Goal: Transaction & Acquisition: Purchase product/service

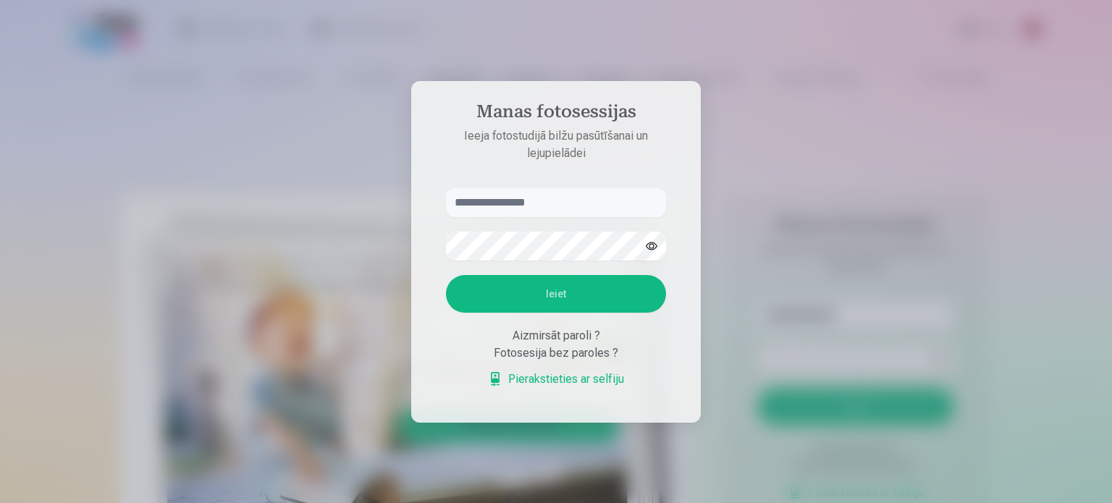
click at [561, 208] on input "text" at bounding box center [556, 202] width 220 height 29
click at [446, 275] on button "Ieiet" at bounding box center [556, 294] width 220 height 38
click at [660, 232] on button "button" at bounding box center [652, 246] width 28 height 28
click at [471, 215] on form "**********" at bounding box center [555, 295] width 249 height 214
click at [540, 283] on button "Ieiet" at bounding box center [556, 294] width 220 height 38
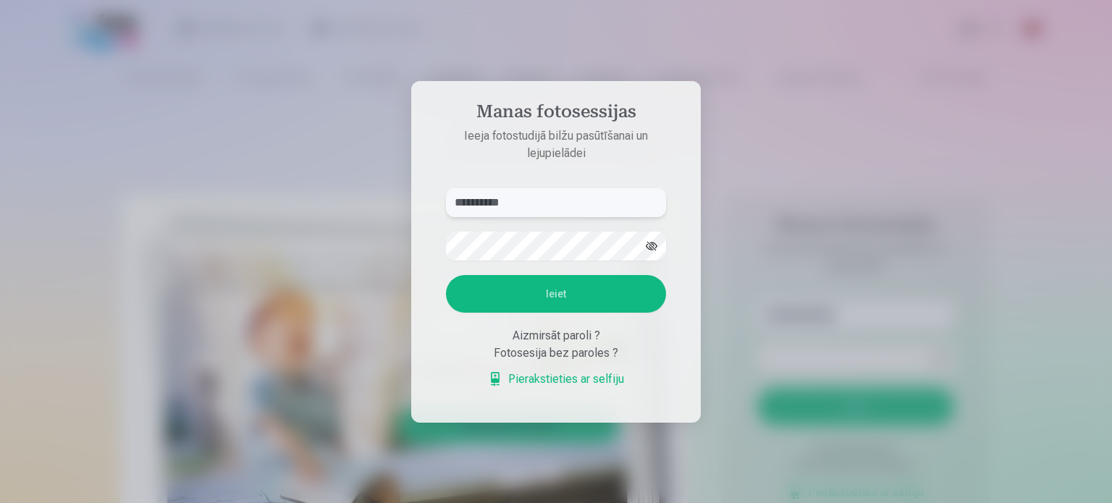
click at [486, 208] on input "**********" at bounding box center [556, 202] width 220 height 29
type input "**********"
click at [516, 291] on button "Ieiet" at bounding box center [556, 294] width 220 height 38
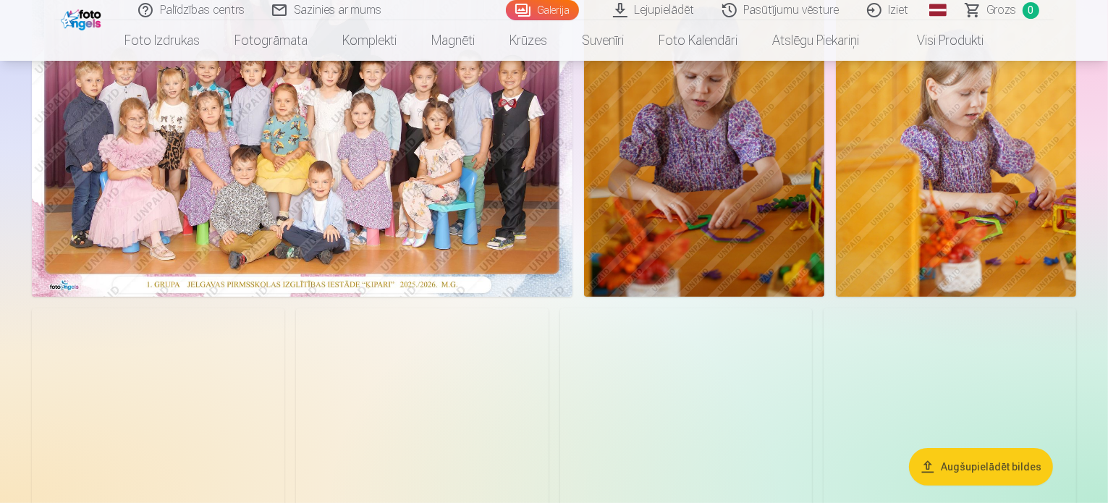
scroll to position [220, 0]
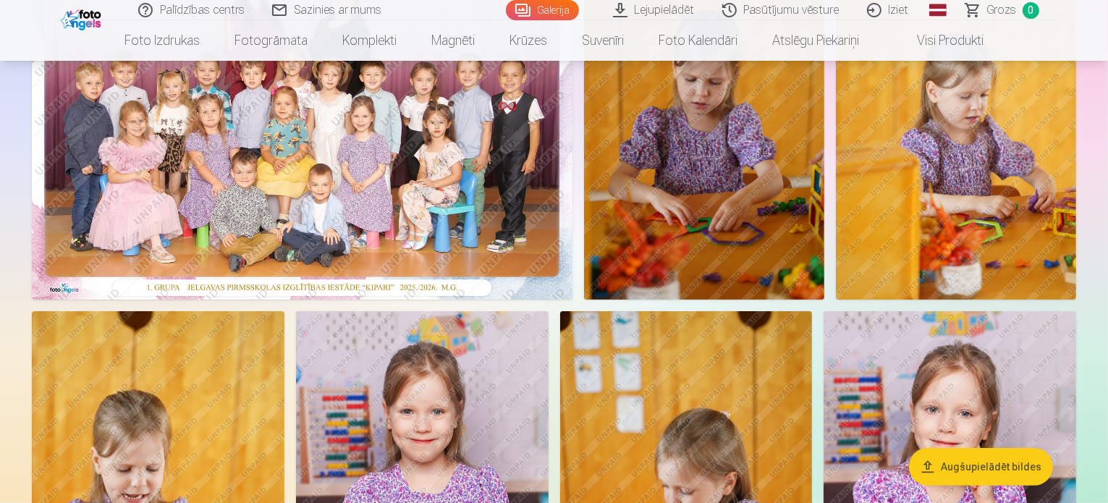
click at [646, 9] on link "Lejupielādēt" at bounding box center [654, 10] width 109 height 20
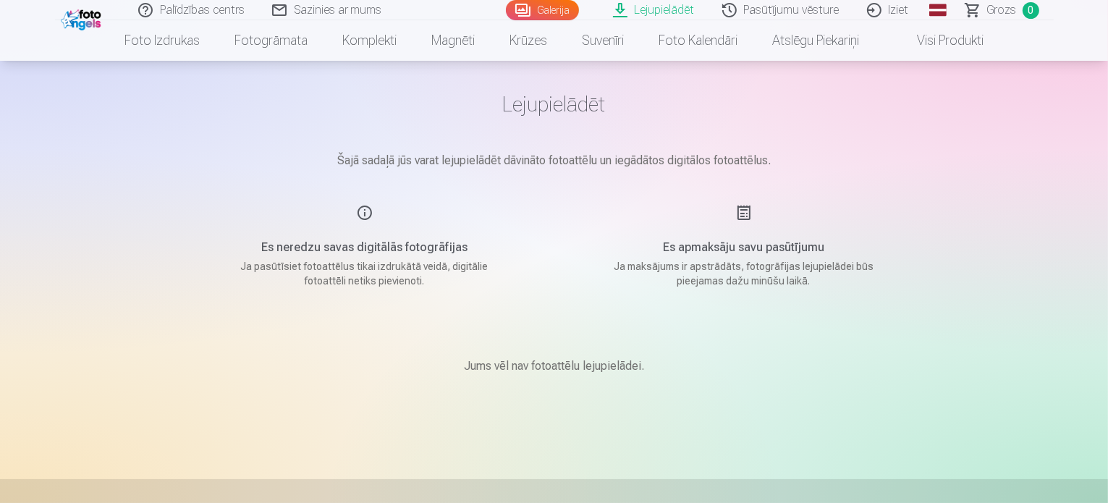
scroll to position [49, 0]
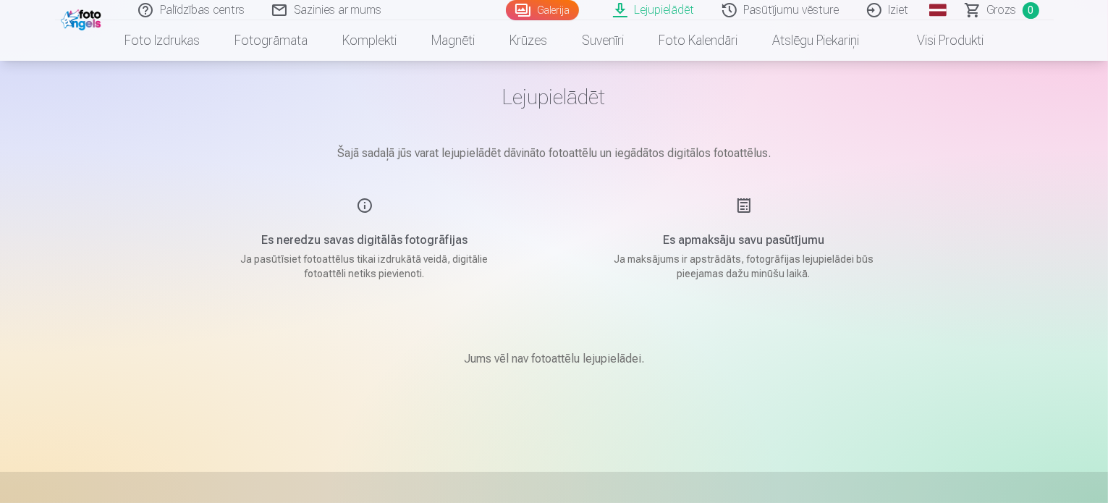
click at [331, 223] on div "Es neredzu savas digitālās fotogrāfijas Ja pasūtīsiet fotoattēlus tikai izdrukā…" at bounding box center [365, 239] width 345 height 84
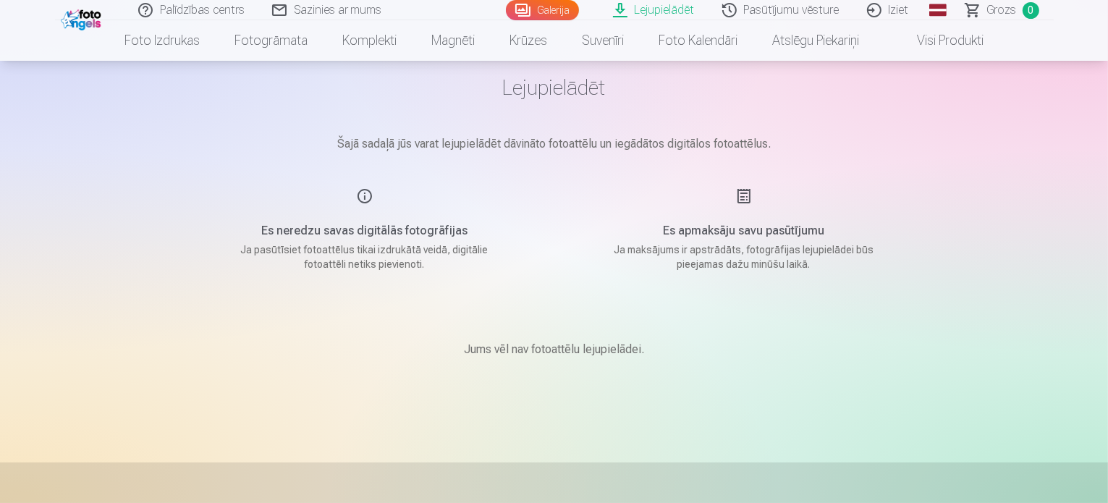
scroll to position [0, 0]
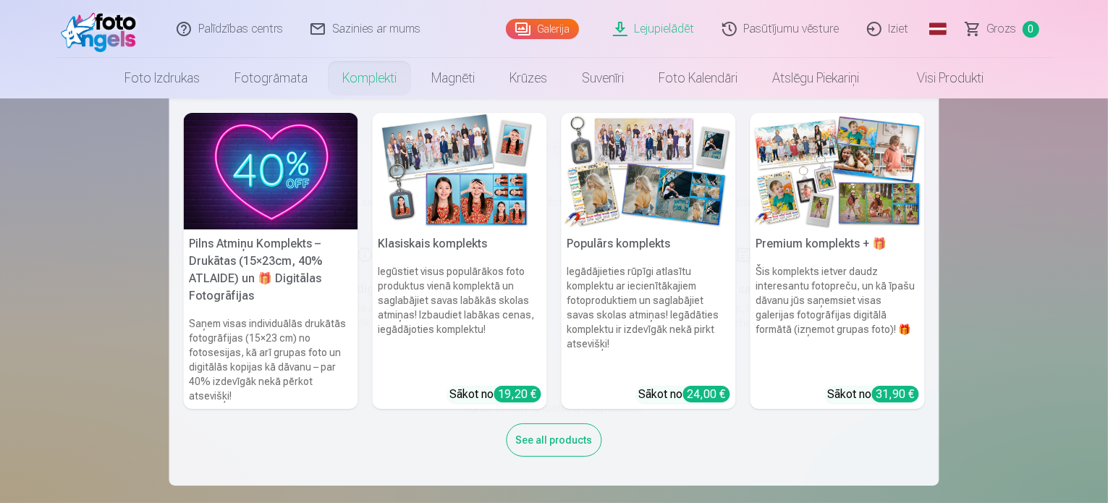
click at [376, 69] on link "Komplekti" at bounding box center [369, 78] width 89 height 41
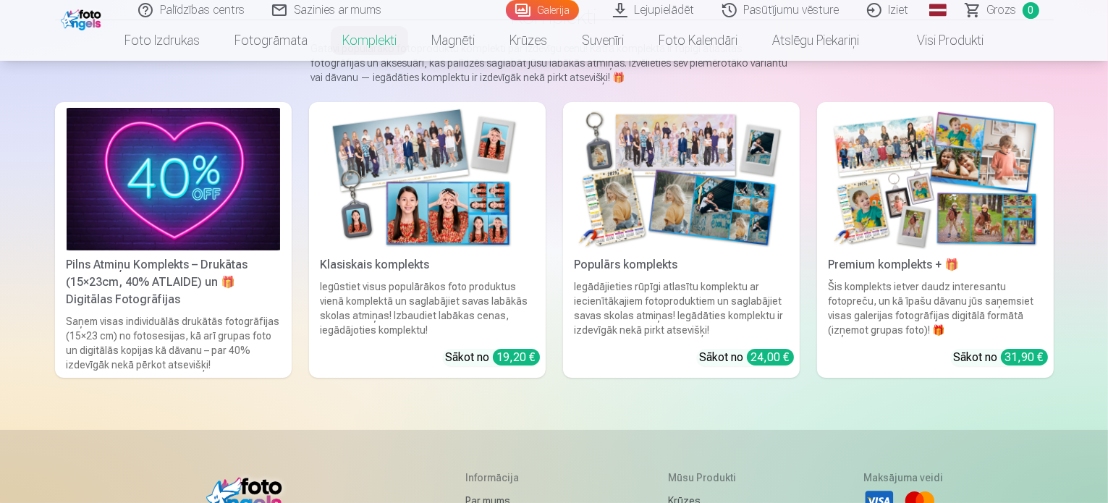
scroll to position [140, 0]
click at [187, 251] on img at bounding box center [174, 180] width 214 height 143
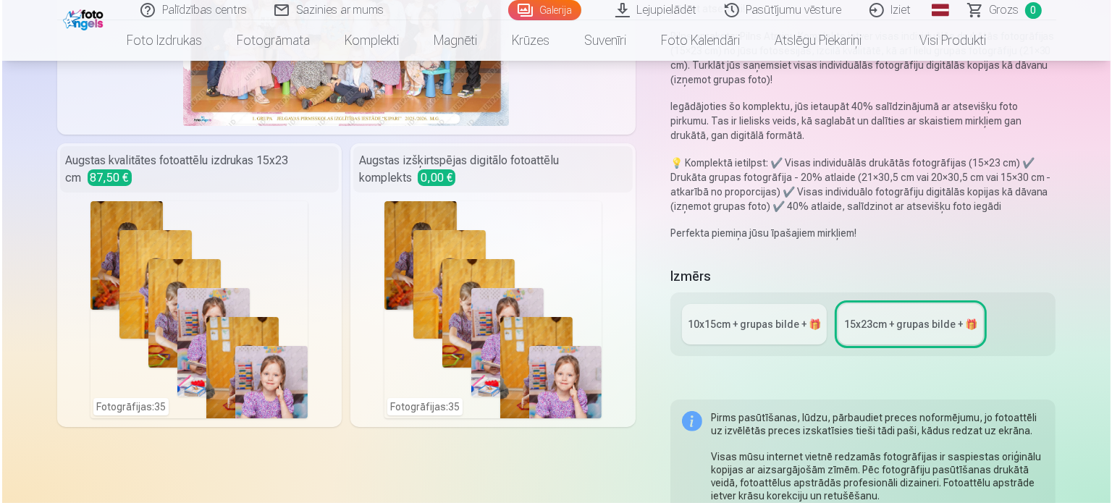
scroll to position [240, 0]
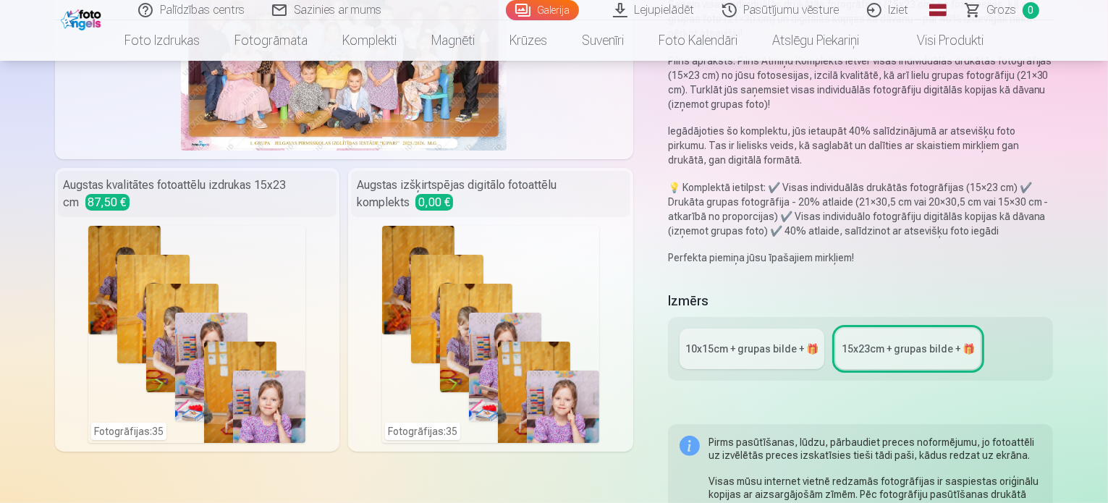
click at [420, 318] on div "Fotogrāfijas : 35" at bounding box center [490, 334] width 217 height 217
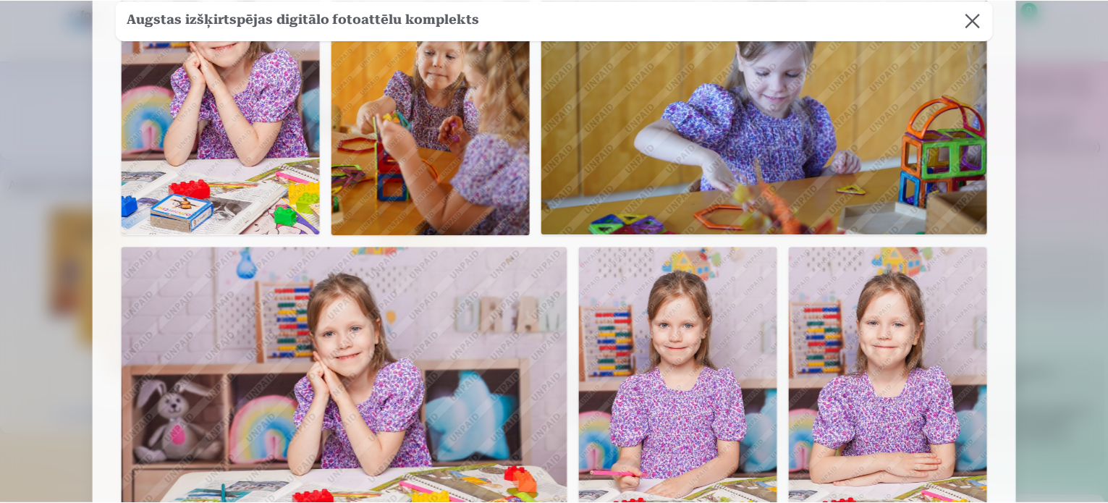
scroll to position [165, 0]
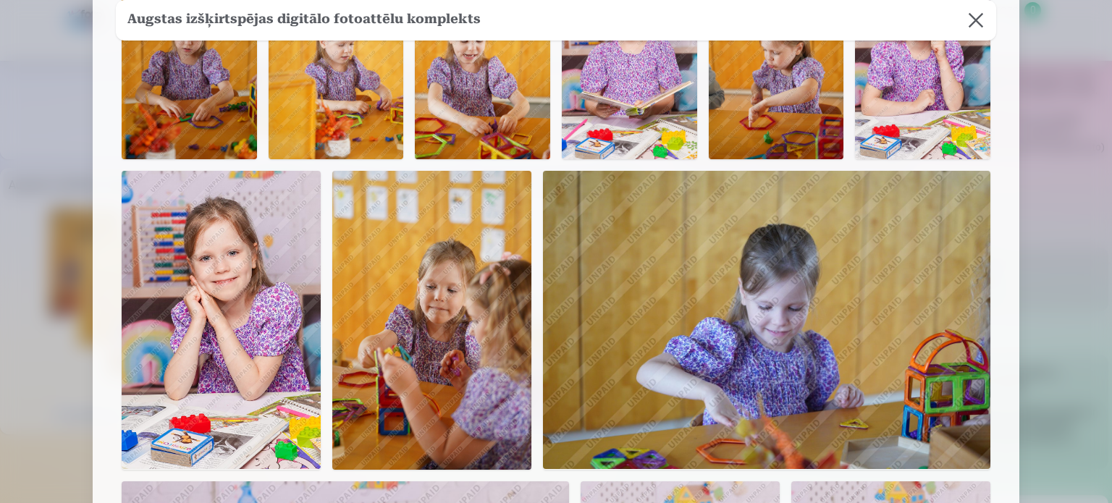
click at [979, 28] on button at bounding box center [975, 20] width 41 height 41
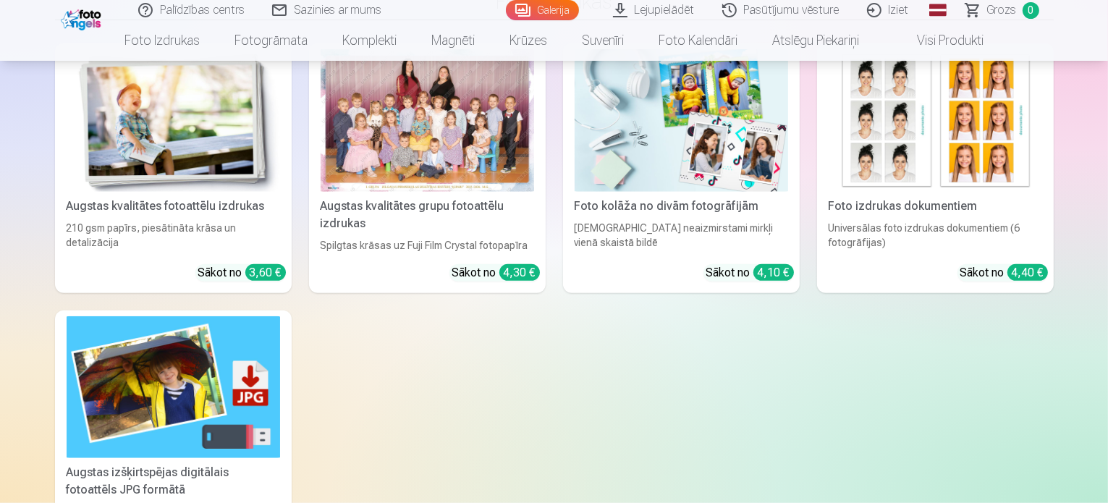
scroll to position [1080, 0]
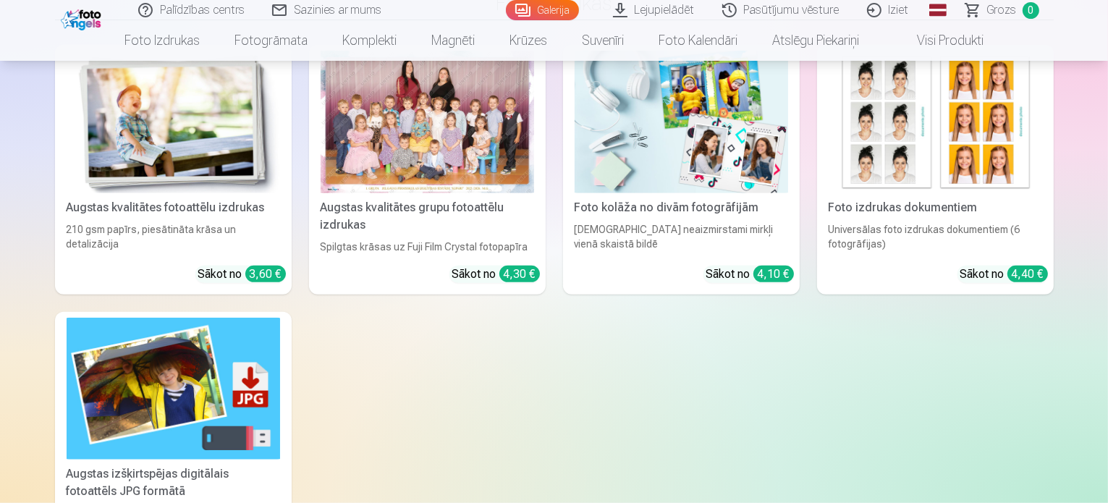
click at [244, 336] on img at bounding box center [174, 389] width 214 height 143
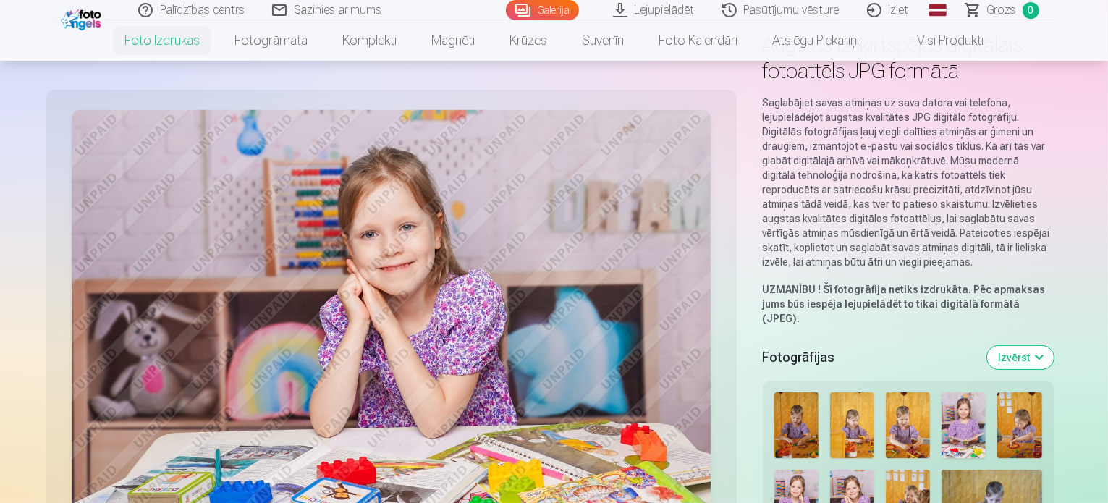
scroll to position [83, 0]
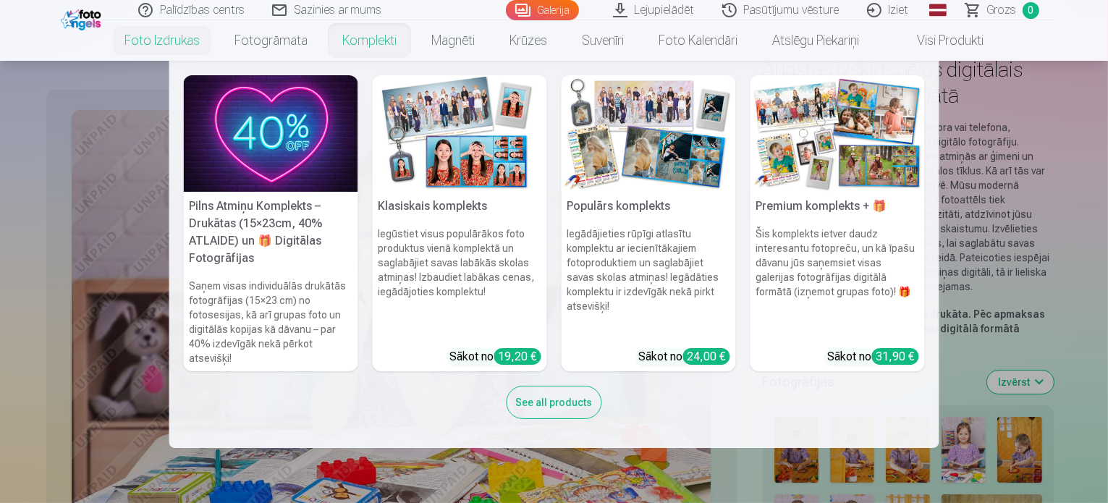
click at [677, 206] on h5 "Populārs komplekts" at bounding box center [649, 206] width 174 height 29
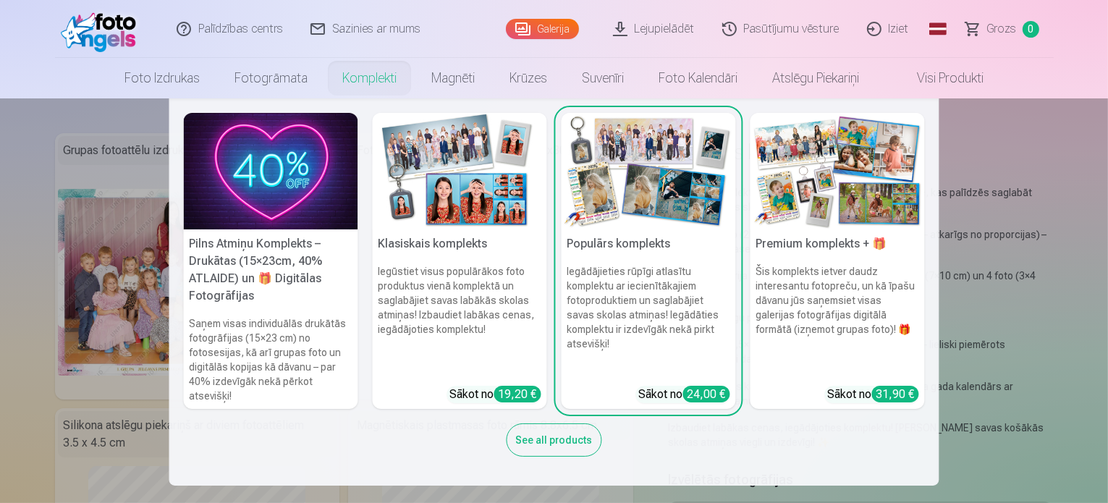
click at [563, 445] on div "See all products" at bounding box center [555, 439] width 96 height 33
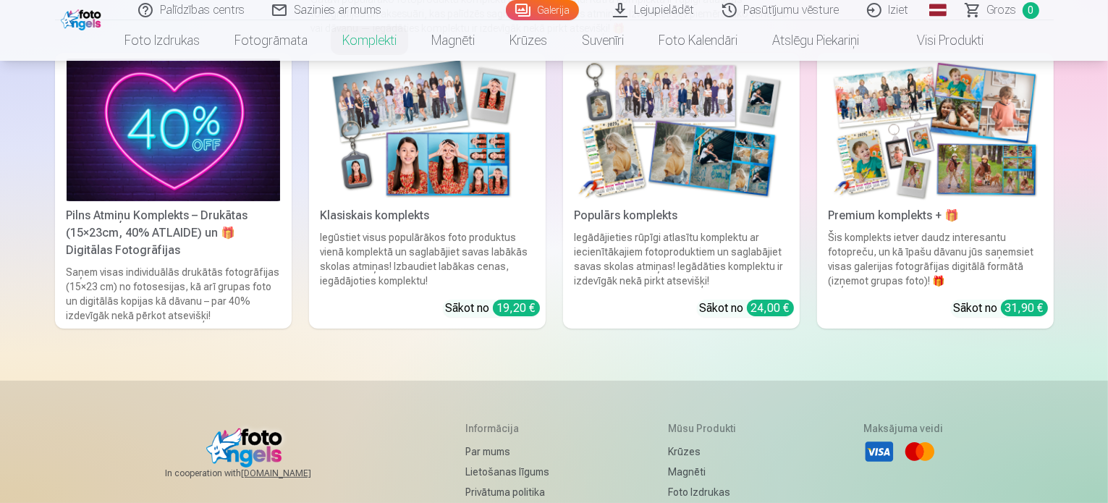
scroll to position [188, 0]
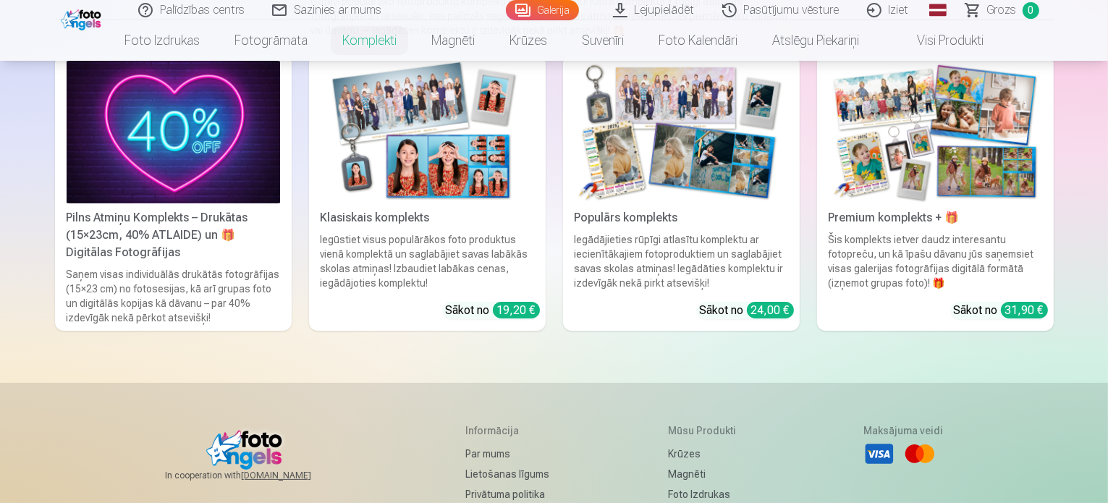
click at [941, 185] on img at bounding box center [936, 132] width 214 height 143
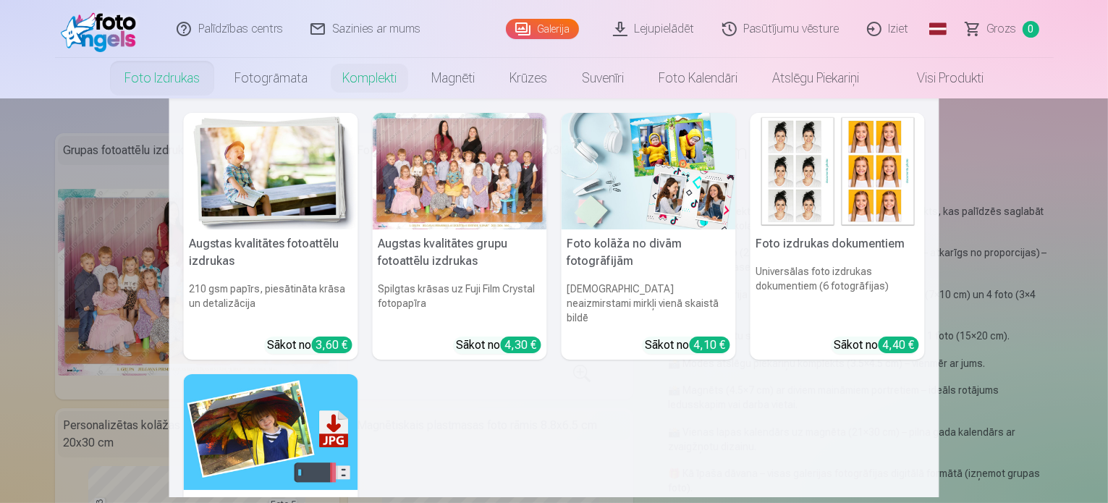
click at [154, 78] on link "Foto izdrukas" at bounding box center [162, 78] width 110 height 41
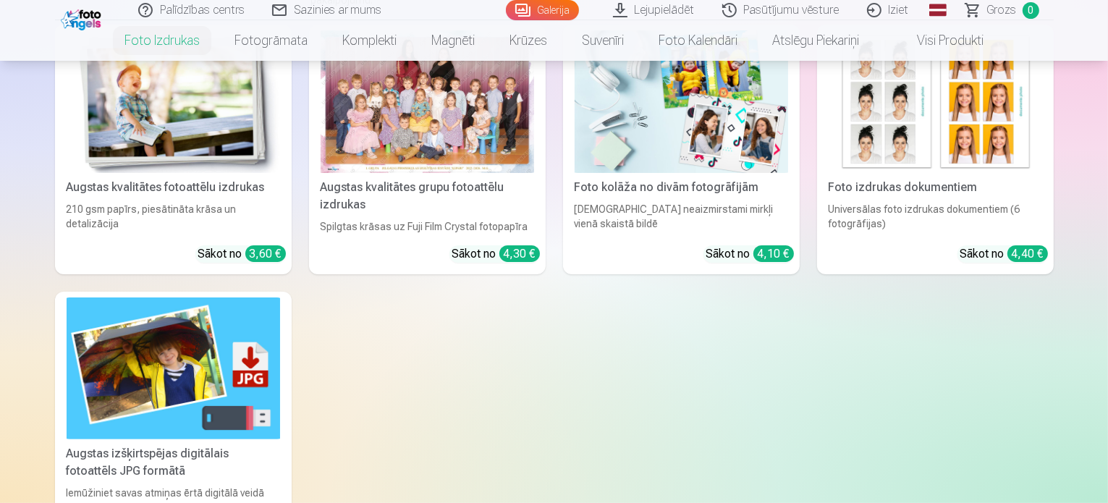
scroll to position [258, 0]
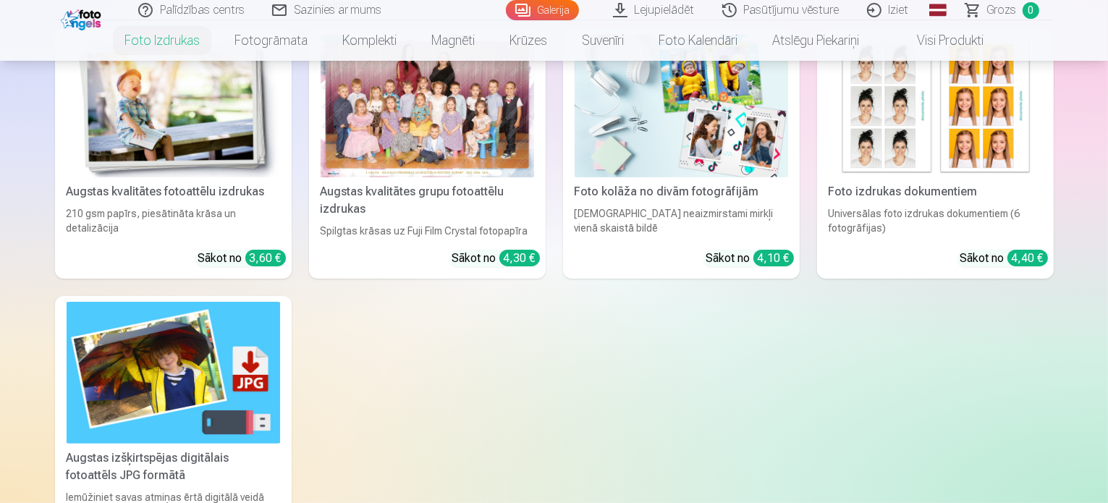
click at [436, 177] on div at bounding box center [428, 106] width 214 height 143
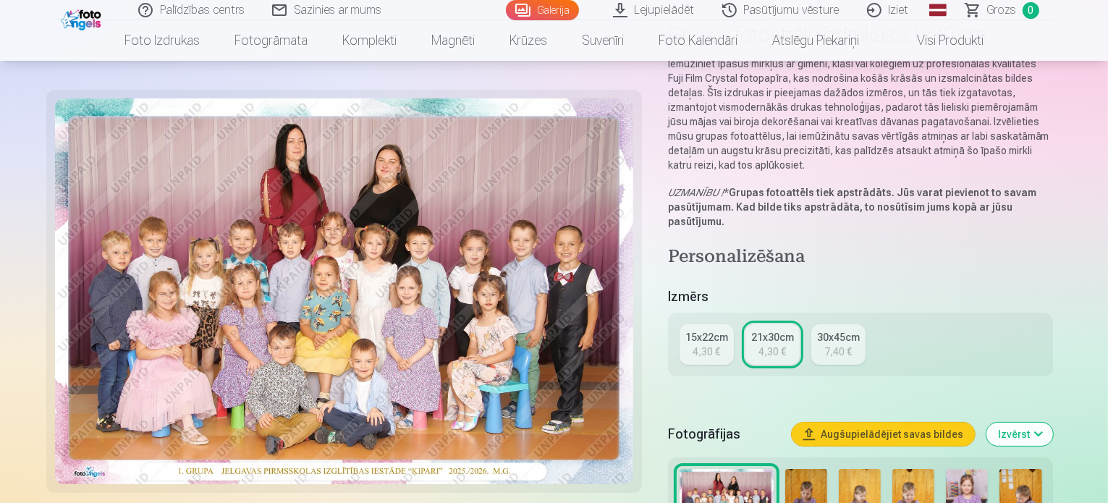
scroll to position [113, 0]
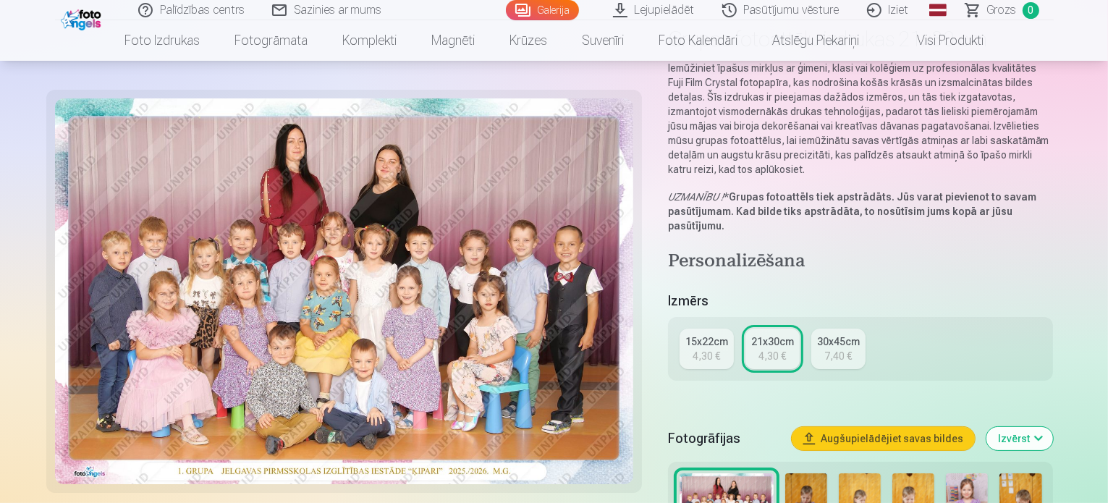
click at [708, 334] on div "15x22cm" at bounding box center [706, 341] width 43 height 14
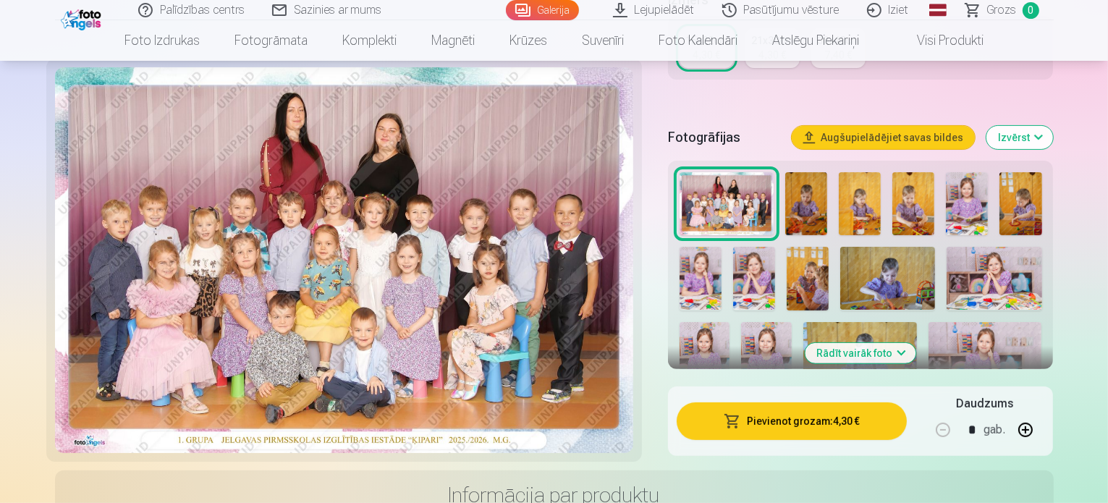
scroll to position [356, 0]
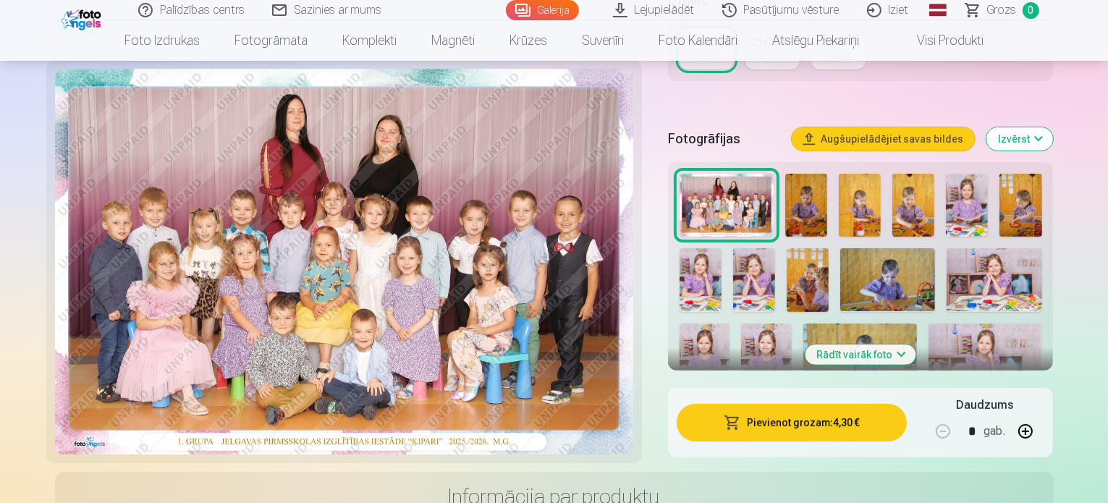
click at [835, 408] on button "Pievienot grozam : 4,30 €" at bounding box center [792, 423] width 231 height 38
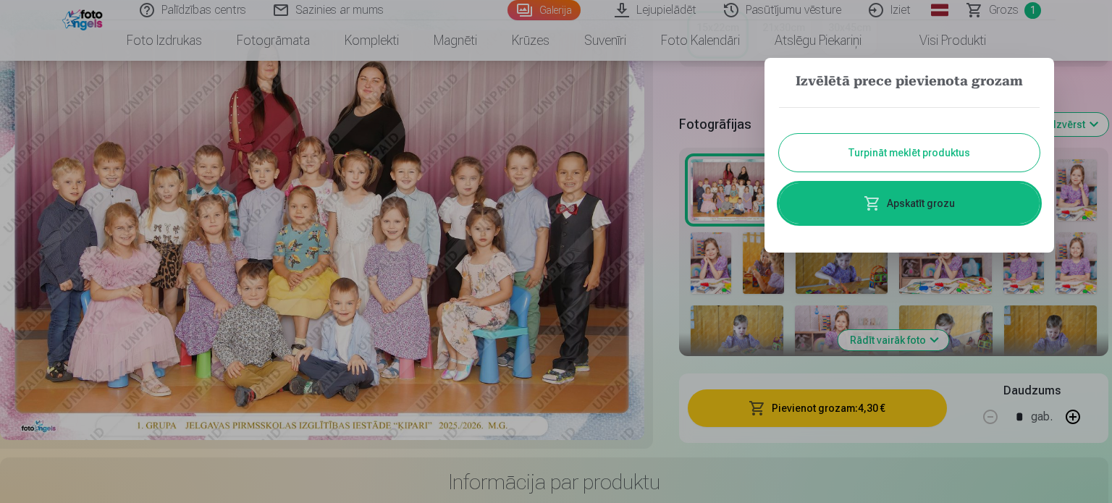
click at [891, 143] on button "Turpināt meklēt produktus" at bounding box center [909, 153] width 261 height 38
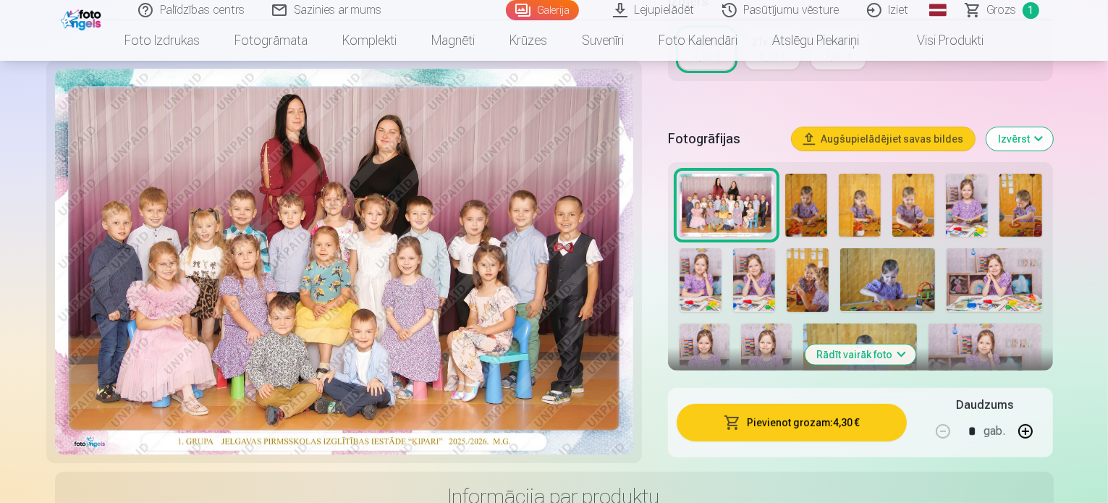
click at [811, 175] on img at bounding box center [806, 205] width 42 height 63
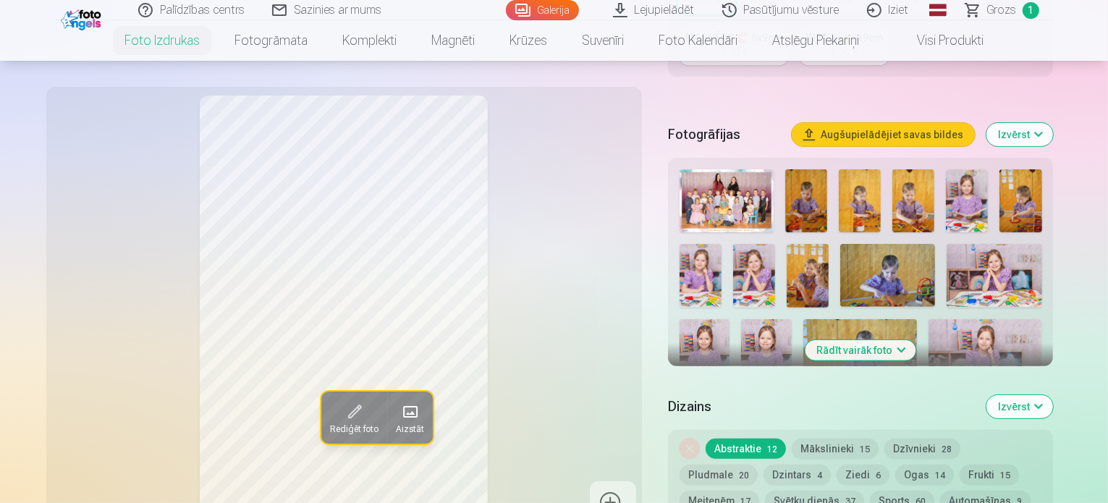
scroll to position [423, 0]
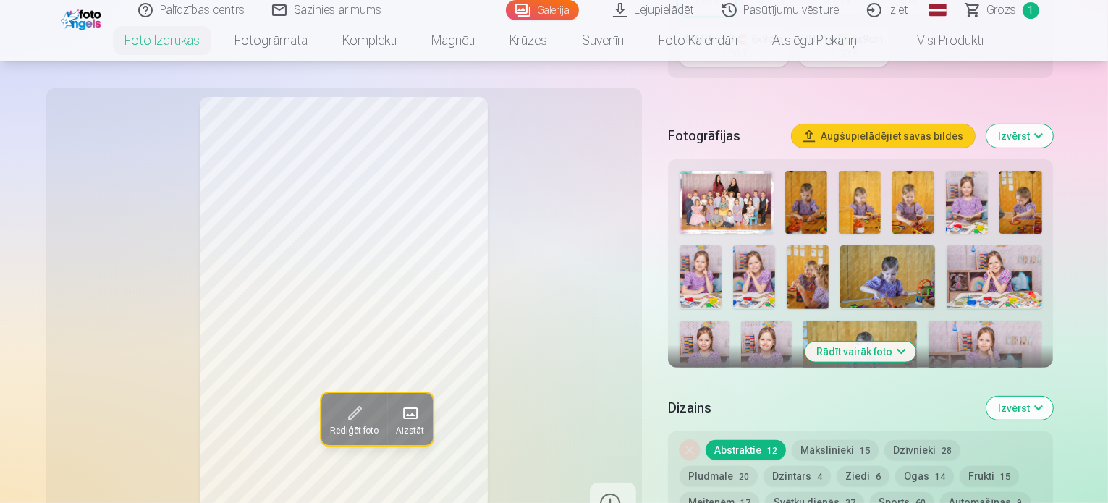
click at [810, 171] on img at bounding box center [806, 202] width 42 height 63
click at [867, 171] on img at bounding box center [860, 202] width 42 height 63
click at [916, 171] on img at bounding box center [914, 202] width 42 height 63
click at [975, 171] on img at bounding box center [967, 202] width 42 height 63
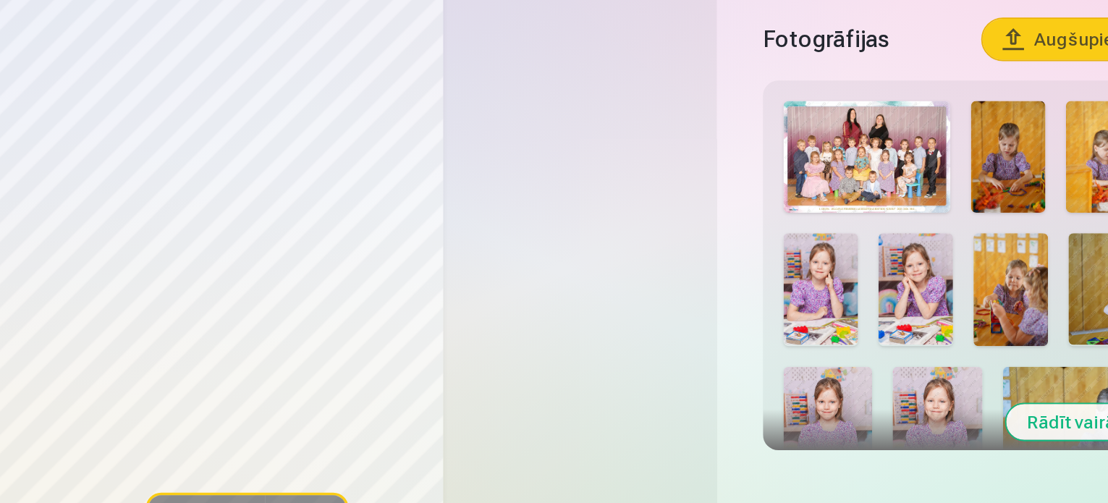
scroll to position [437, 0]
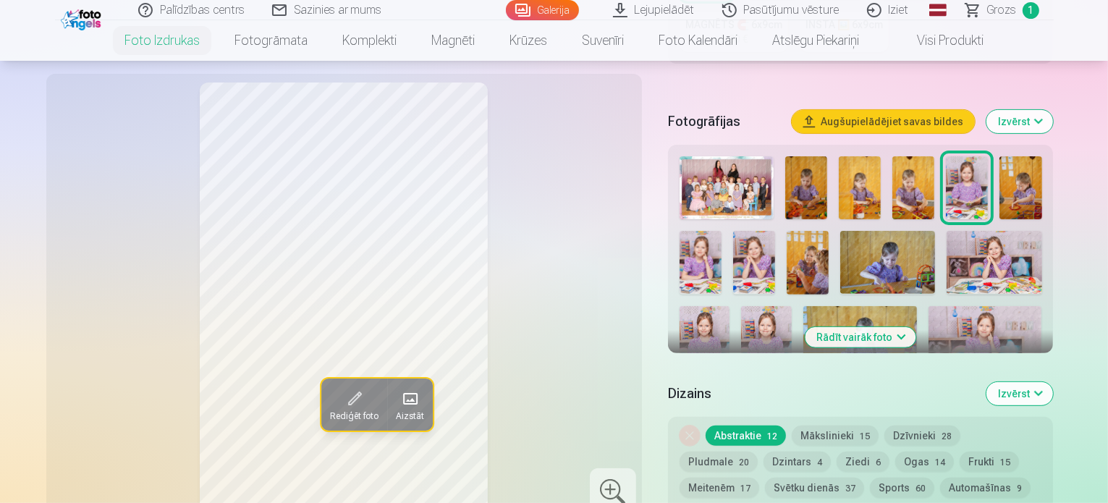
click at [1031, 156] on img at bounding box center [1021, 187] width 42 height 63
click at [722, 231] on img at bounding box center [701, 262] width 42 height 63
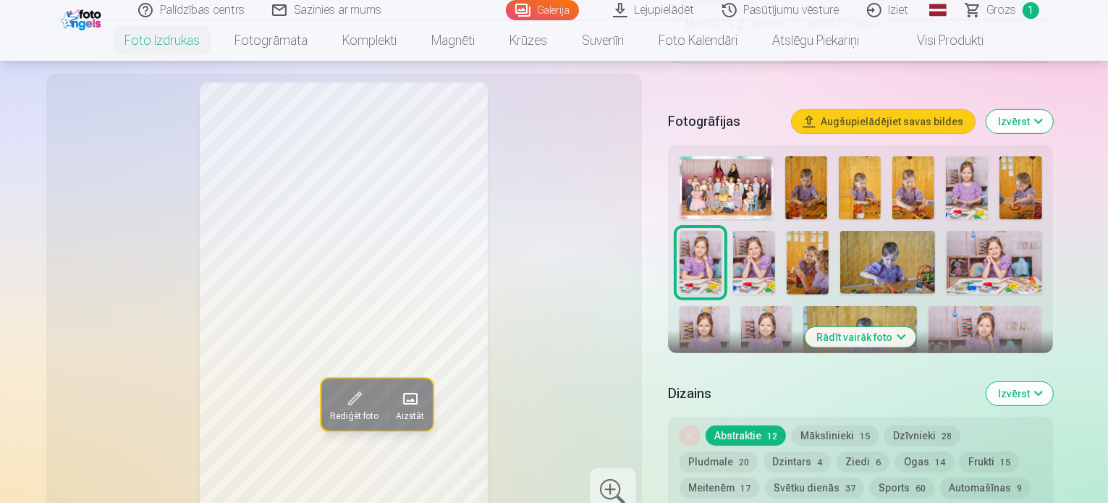
click at [733, 235] on img at bounding box center [754, 262] width 42 height 63
click at [625, 468] on div at bounding box center [613, 491] width 46 height 46
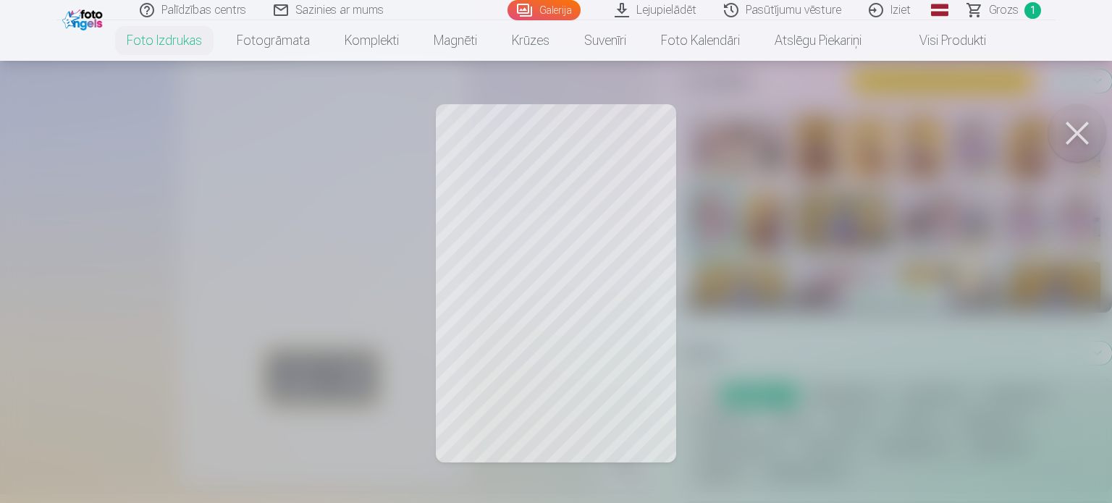
click at [1074, 149] on button at bounding box center [1077, 133] width 58 height 58
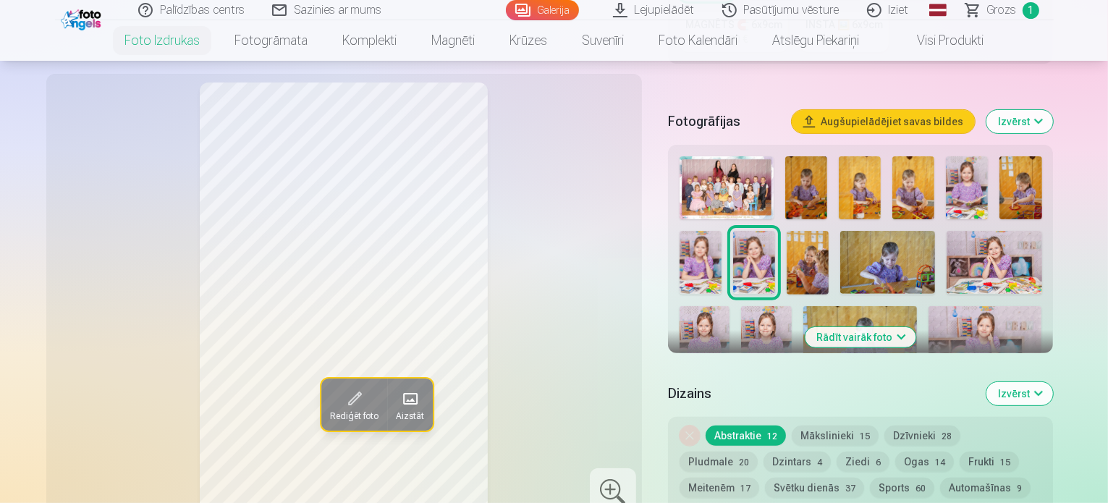
click at [977, 156] on img at bounding box center [967, 187] width 42 height 63
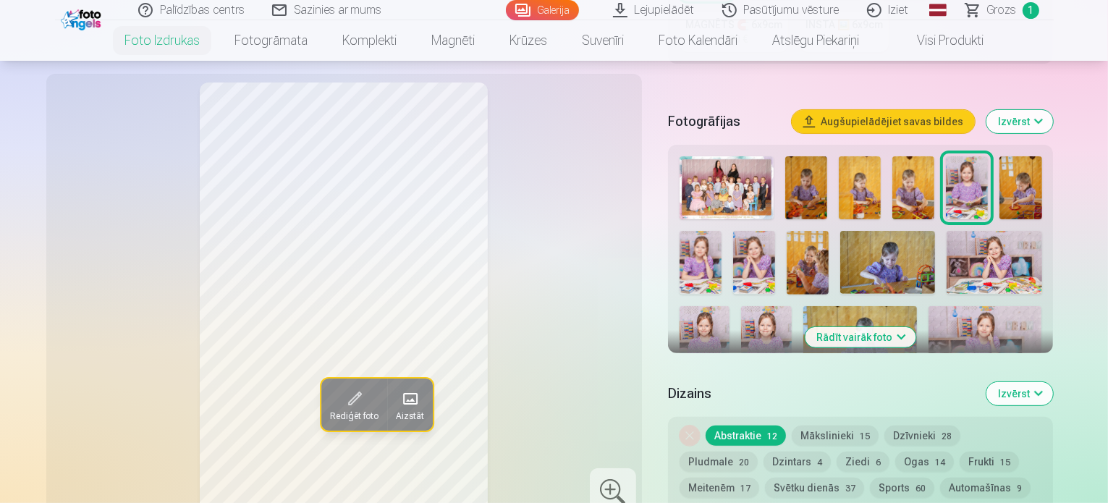
click at [787, 231] on img at bounding box center [808, 262] width 42 height 63
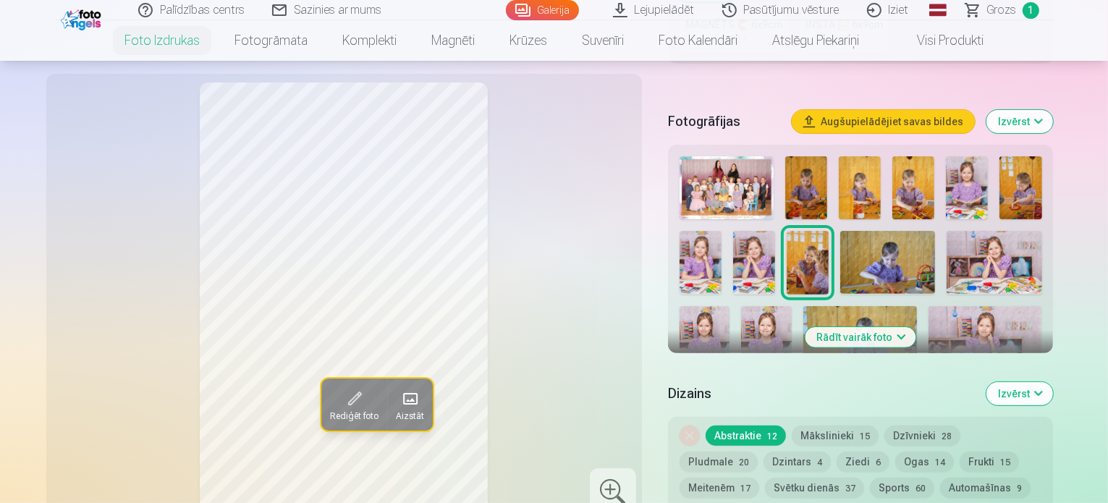
click at [853, 231] on img at bounding box center [887, 262] width 95 height 63
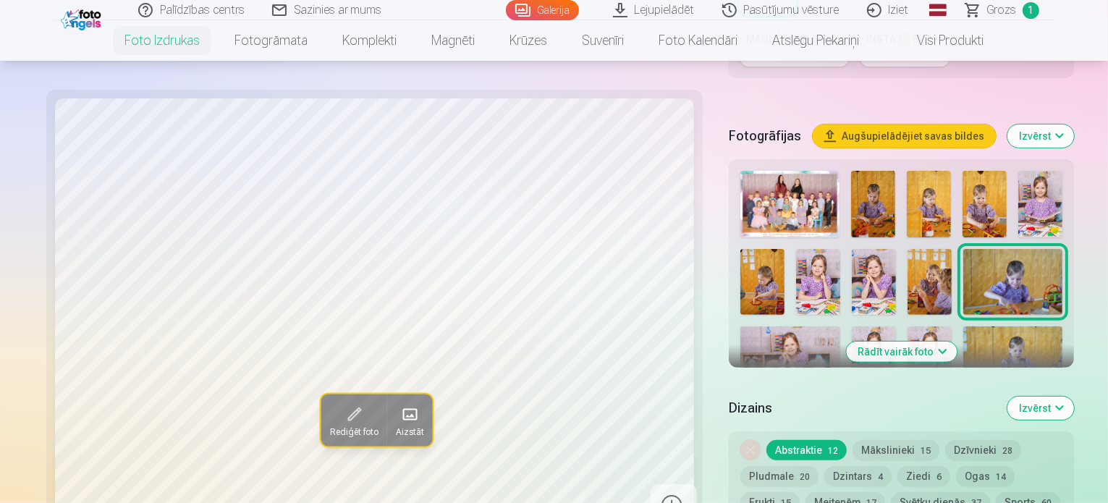
click at [840, 326] on img at bounding box center [789, 359] width 99 height 67
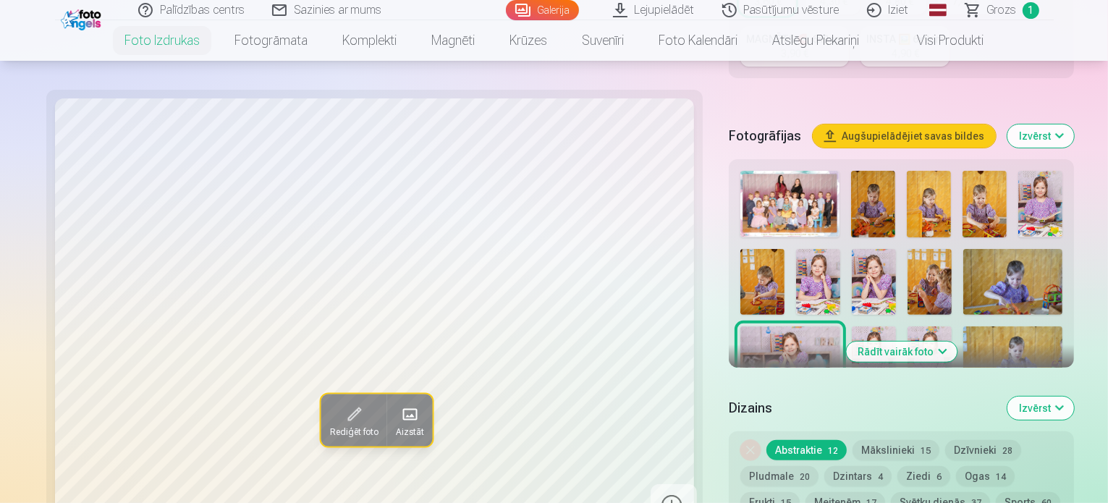
click at [735, 231] on div at bounding box center [902, 511] width 334 height 693
click at [963, 249] on img at bounding box center [1012, 282] width 99 height 66
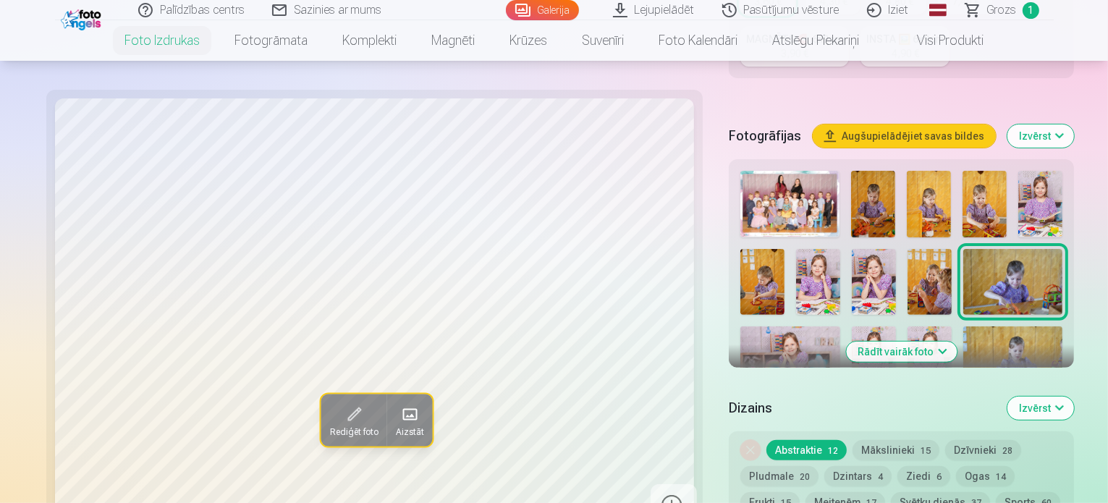
click at [840, 326] on img at bounding box center [789, 359] width 99 height 67
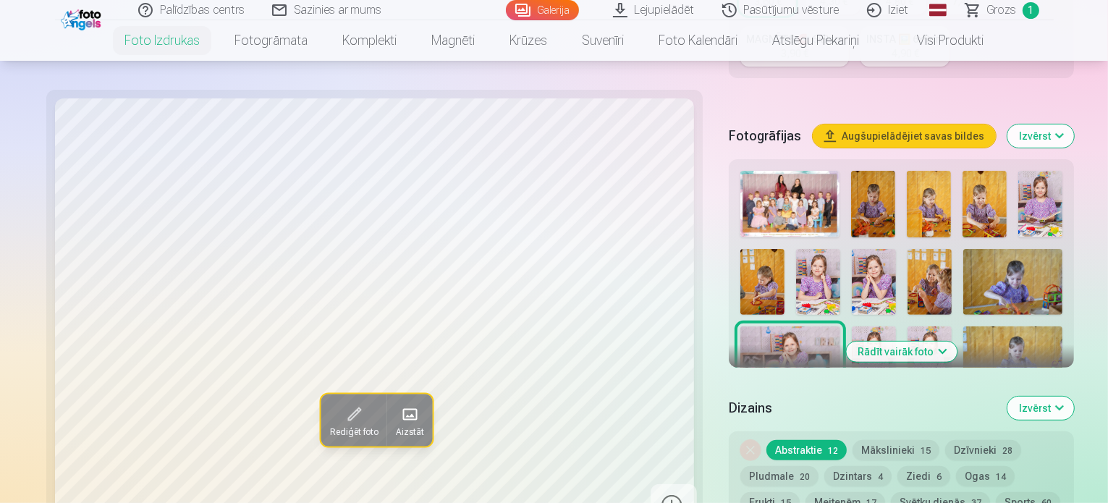
click at [1018, 171] on img at bounding box center [1040, 204] width 44 height 66
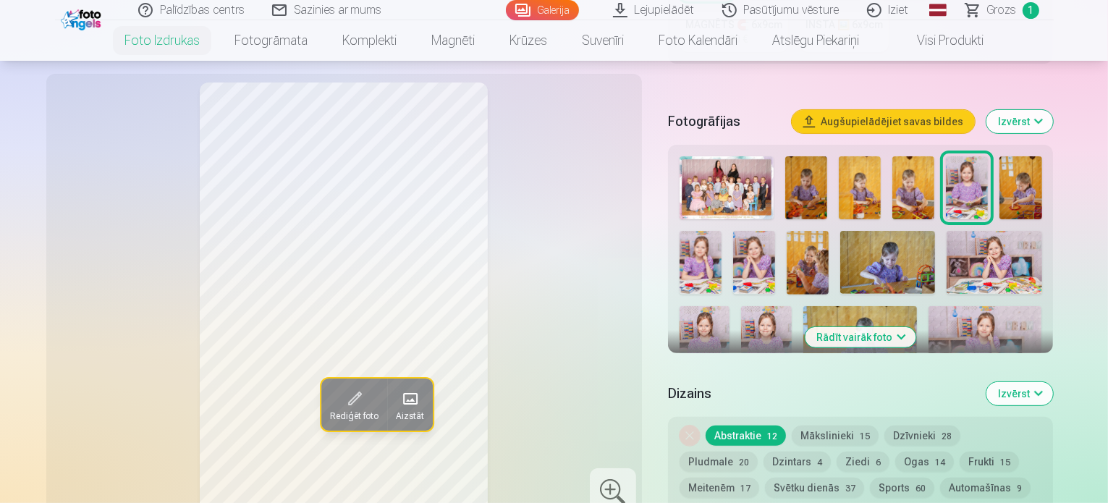
click at [730, 306] on img at bounding box center [705, 343] width 51 height 75
click at [792, 306] on img at bounding box center [766, 343] width 51 height 75
click at [987, 156] on img at bounding box center [967, 187] width 42 height 63
click at [792, 306] on img at bounding box center [766, 343] width 51 height 75
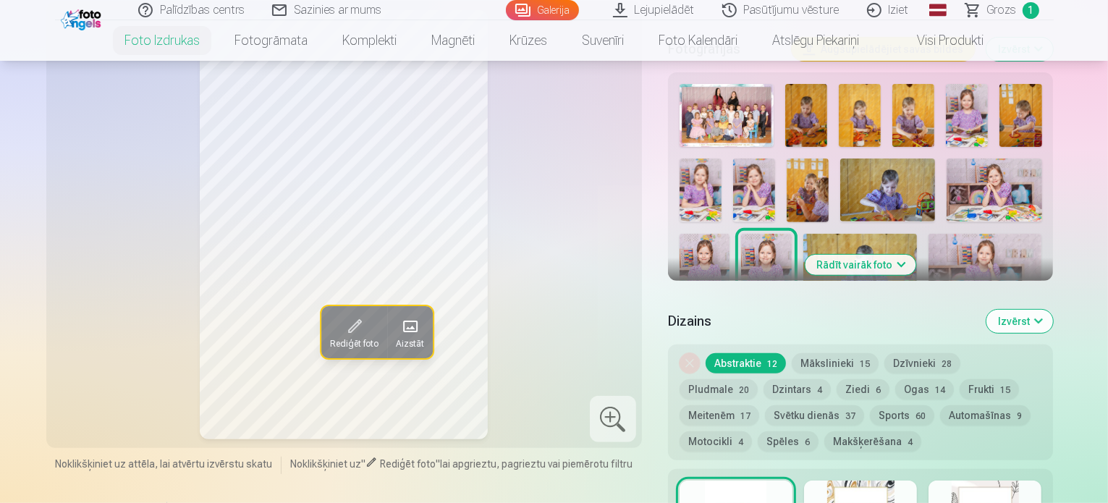
scroll to position [515, 0]
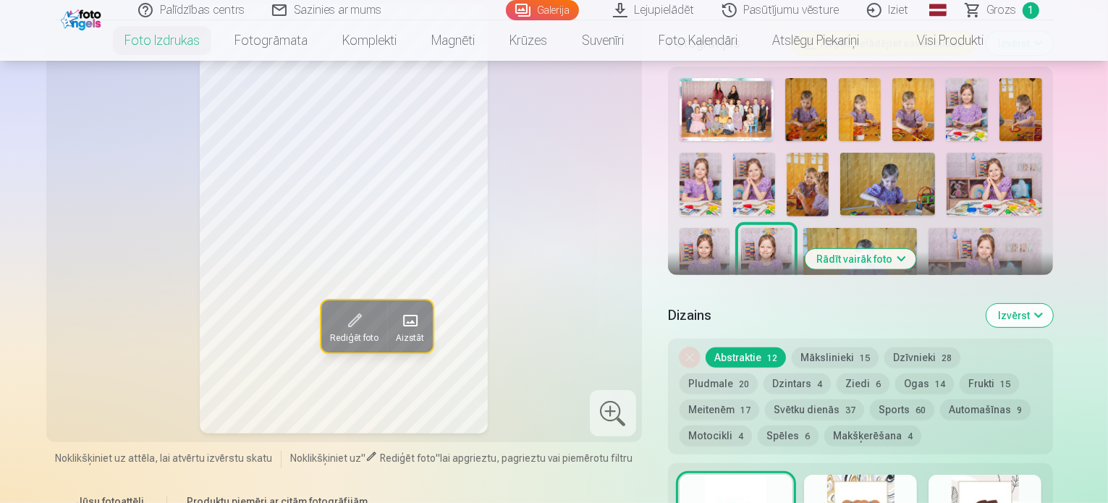
click at [888, 249] on button "Rādīt vairāk foto" at bounding box center [861, 259] width 111 height 20
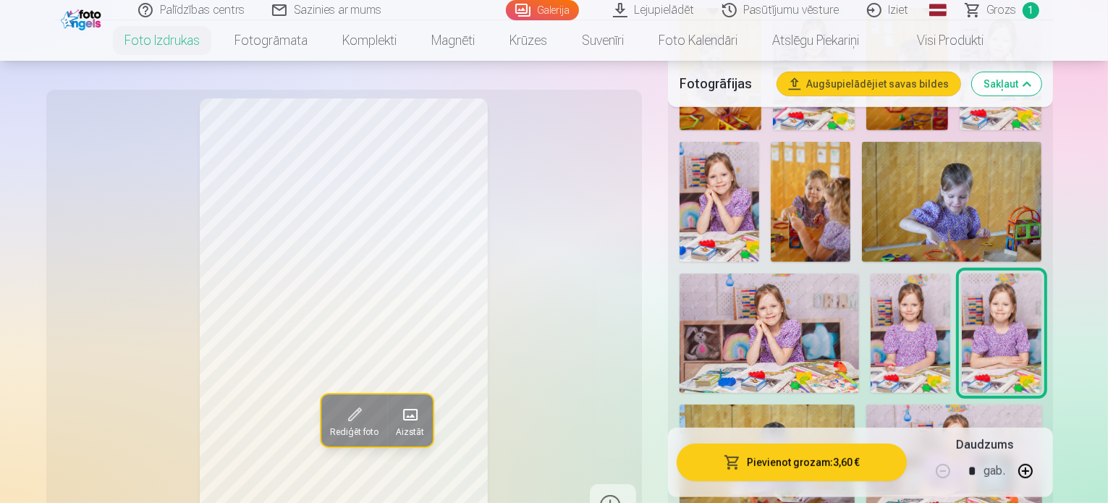
scroll to position [726, 0]
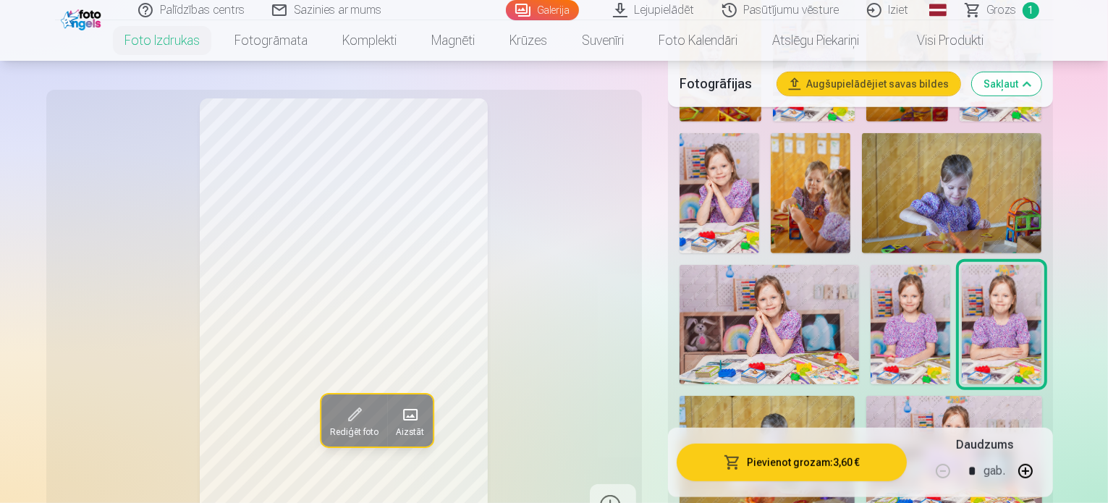
click at [962, 265] on img at bounding box center [1002, 324] width 80 height 119
click at [837, 396] on img at bounding box center [767, 454] width 175 height 117
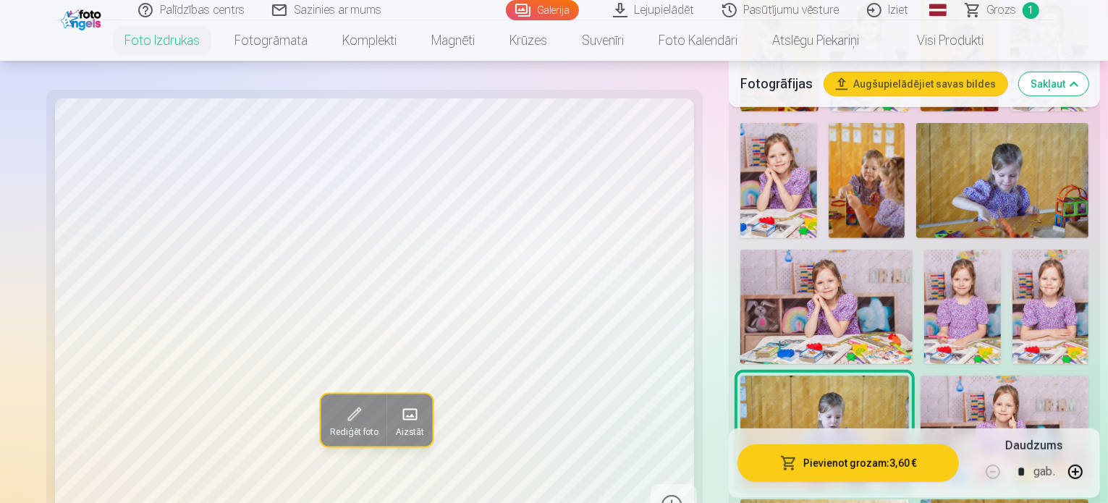
click at [985, 376] on img at bounding box center [1005, 432] width 169 height 112
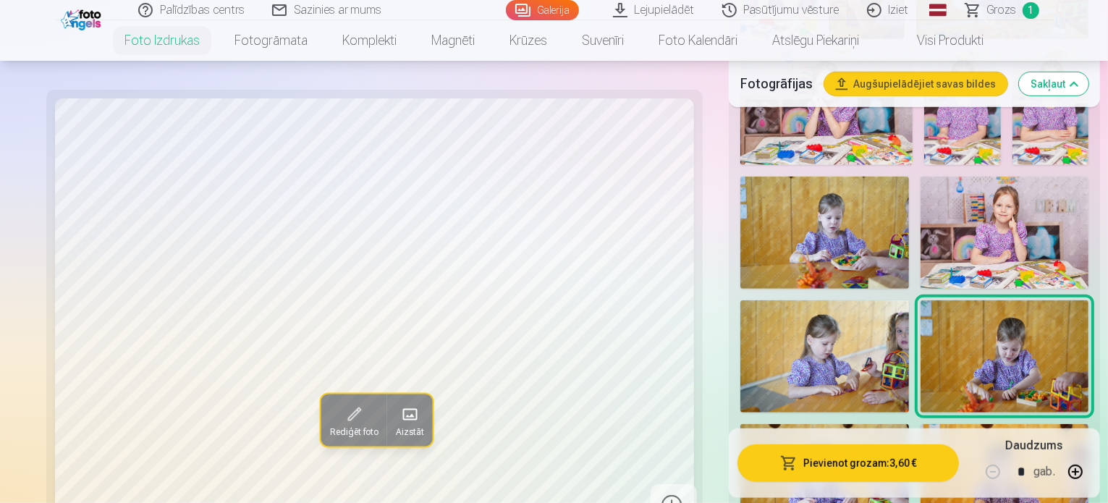
scroll to position [926, 0]
click at [827, 423] on img at bounding box center [824, 479] width 169 height 112
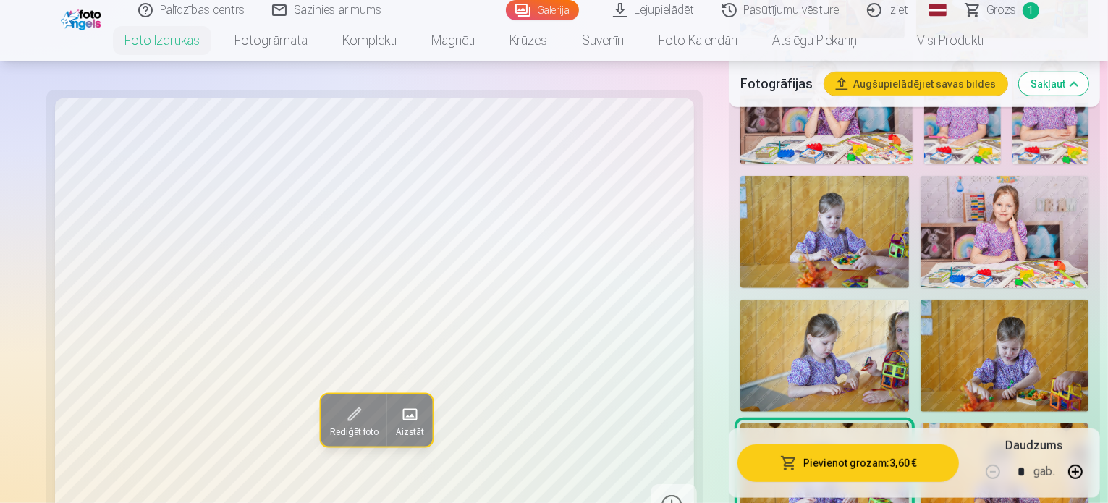
click at [1004, 423] on img at bounding box center [1005, 479] width 169 height 112
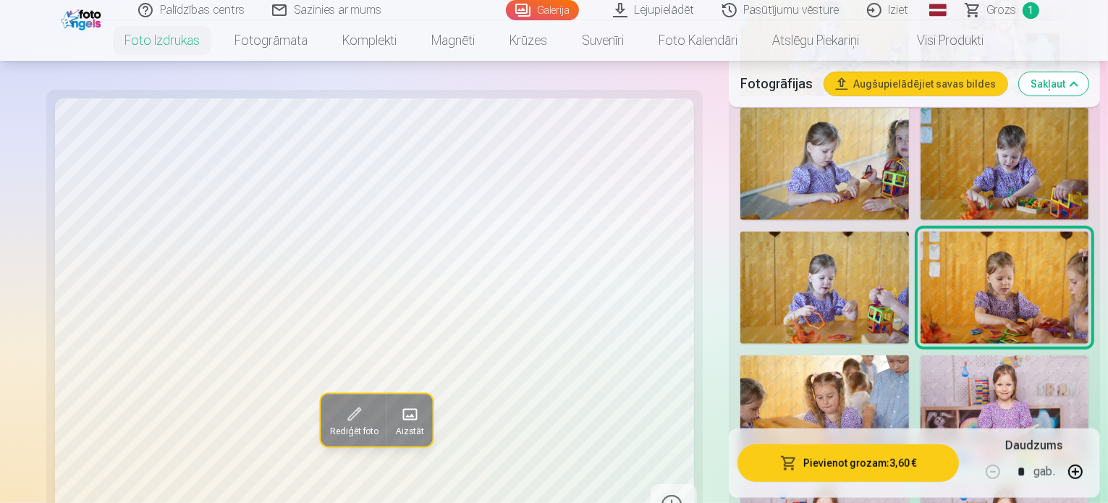
scroll to position [1120, 0]
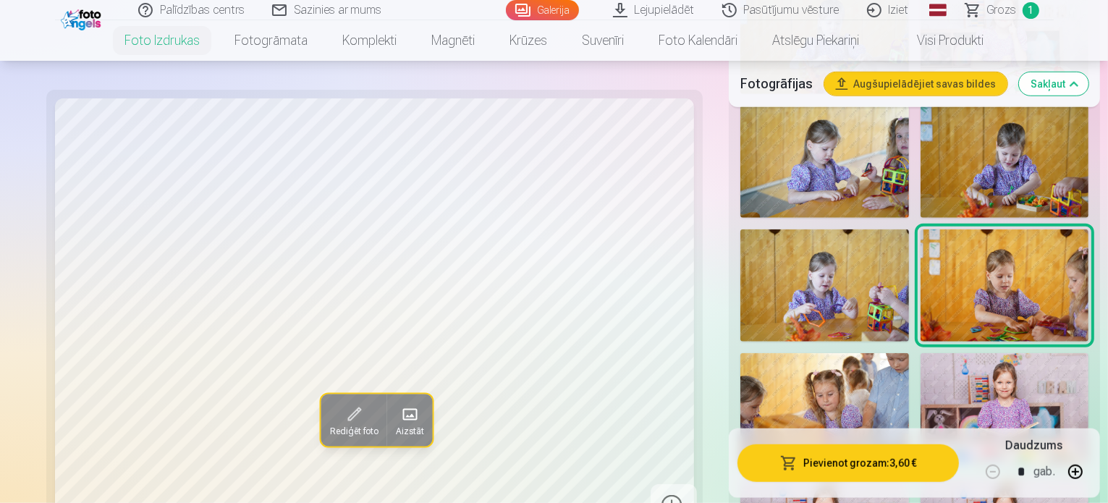
click at [809, 353] on img at bounding box center [824, 409] width 169 height 112
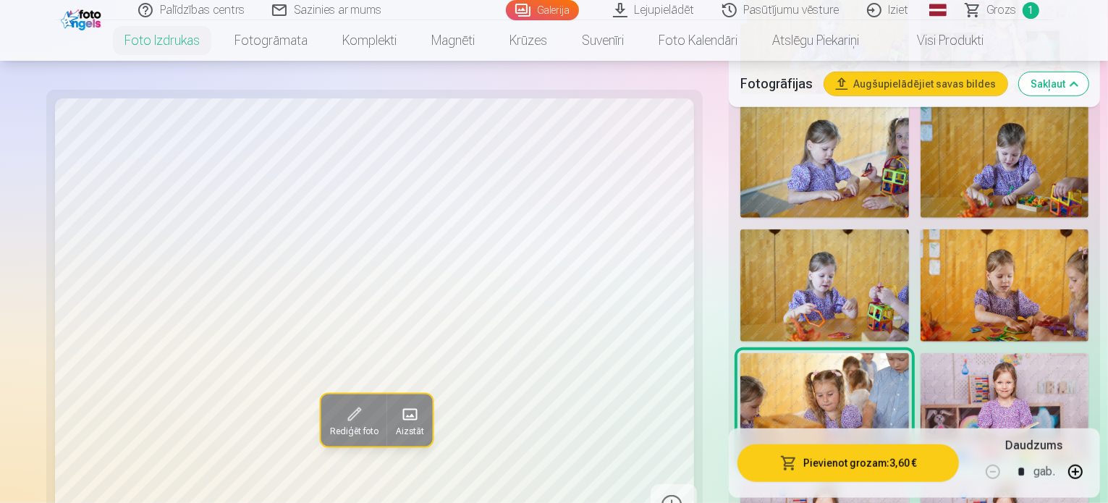
click at [974, 353] on img at bounding box center [1005, 409] width 169 height 112
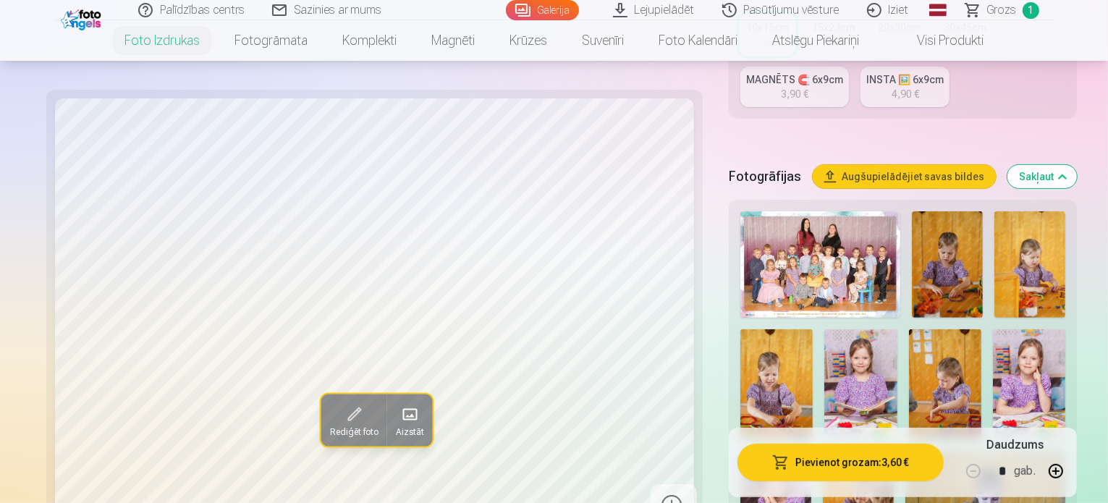
scroll to position [397, 0]
click at [824, 329] on img at bounding box center [860, 383] width 72 height 109
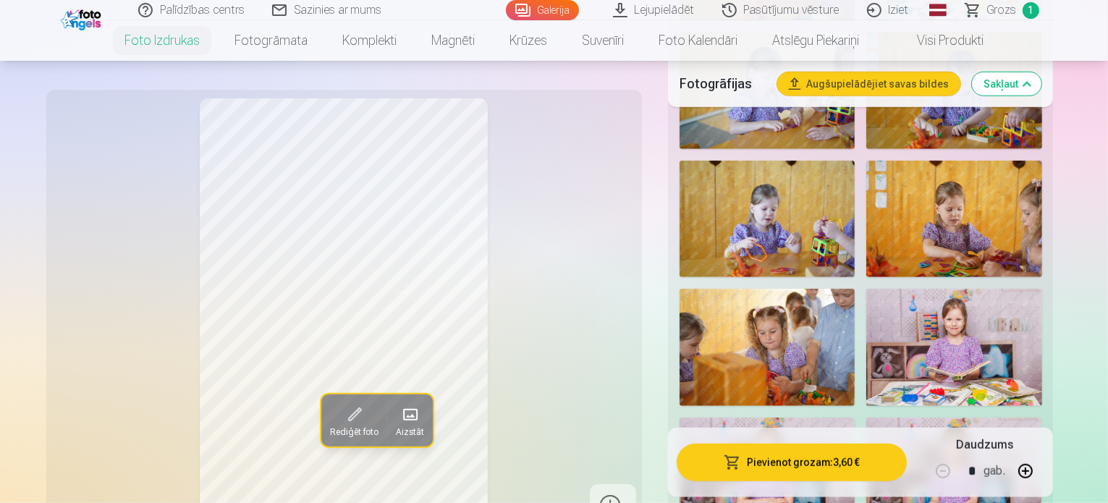
scroll to position [1219, 0]
click at [975, 289] on img at bounding box center [953, 347] width 175 height 117
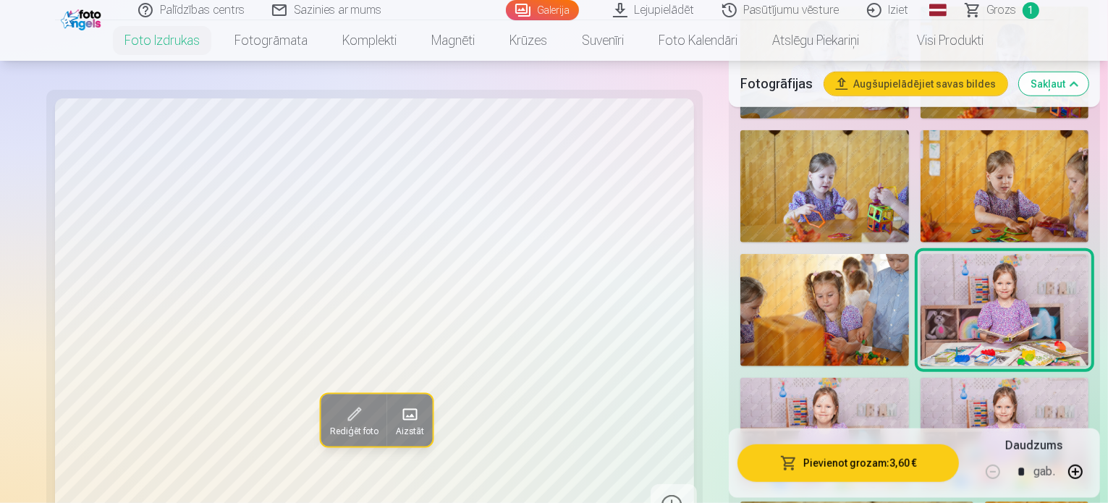
click at [838, 378] on img at bounding box center [824, 434] width 168 height 112
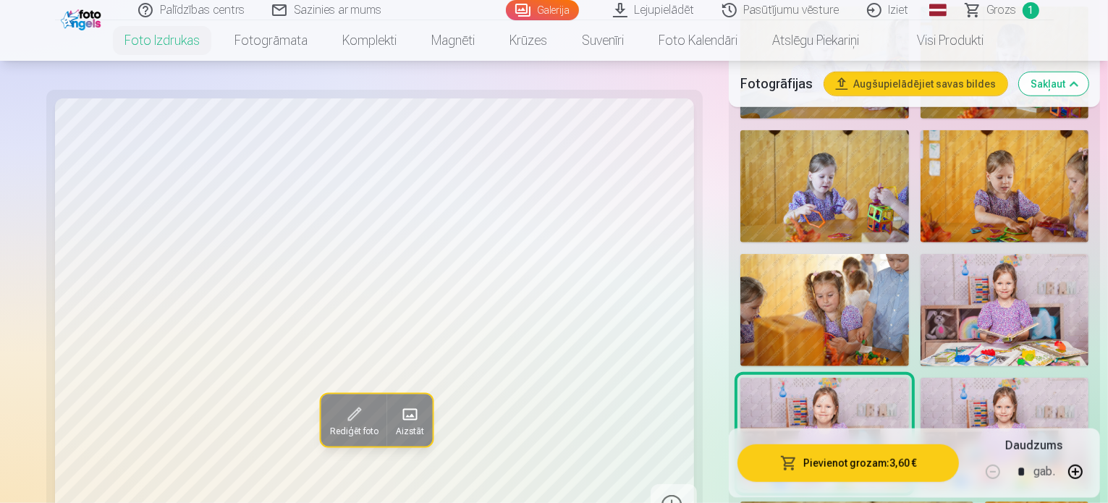
click at [983, 378] on img at bounding box center [1005, 434] width 169 height 112
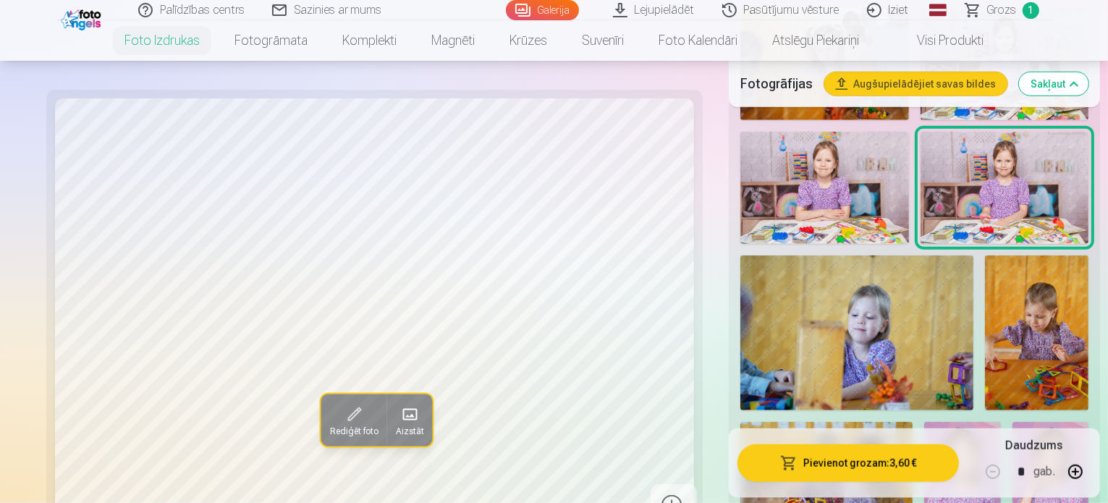
scroll to position [1468, 0]
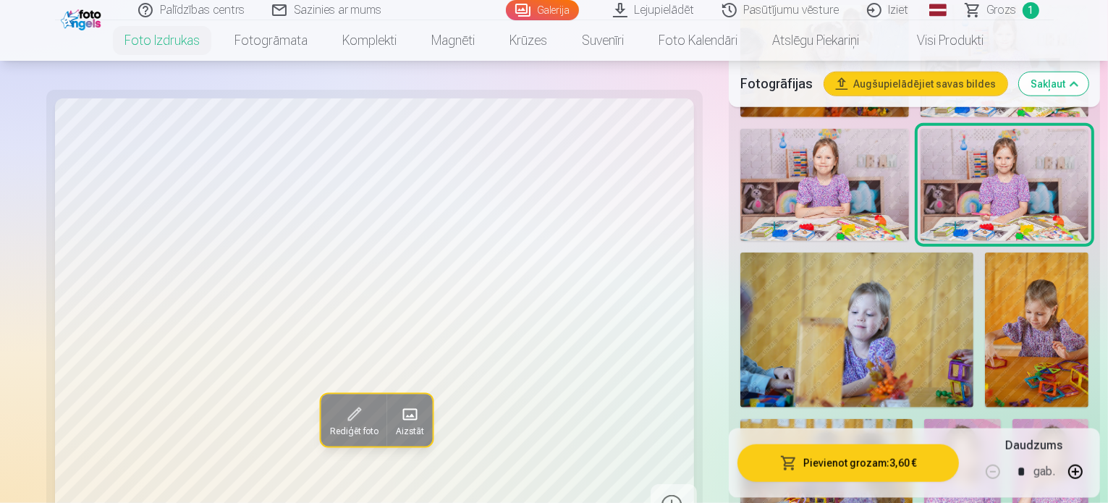
click at [924, 419] on img at bounding box center [962, 476] width 77 height 114
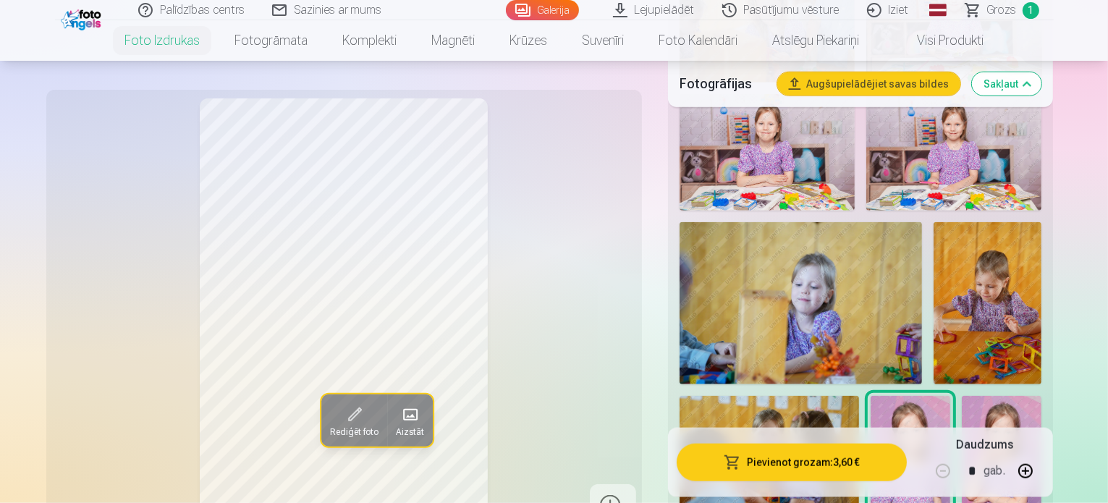
scroll to position [1545, 0]
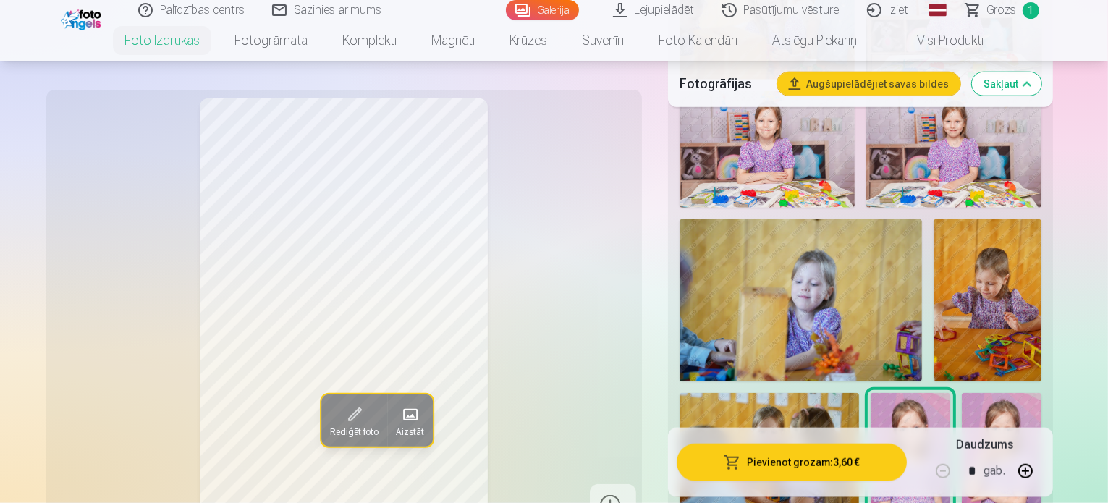
click at [962, 393] on img at bounding box center [1002, 453] width 80 height 120
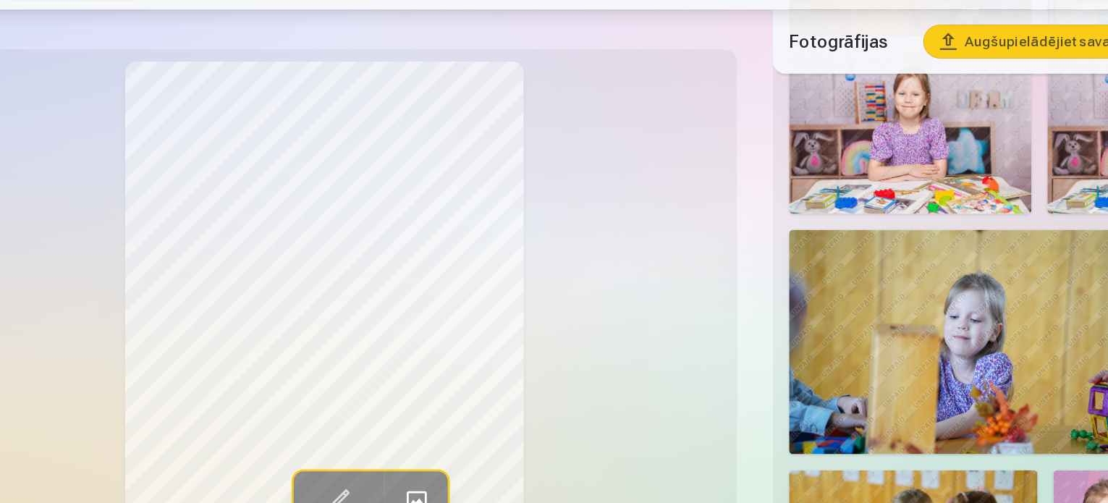
scroll to position [1545, 0]
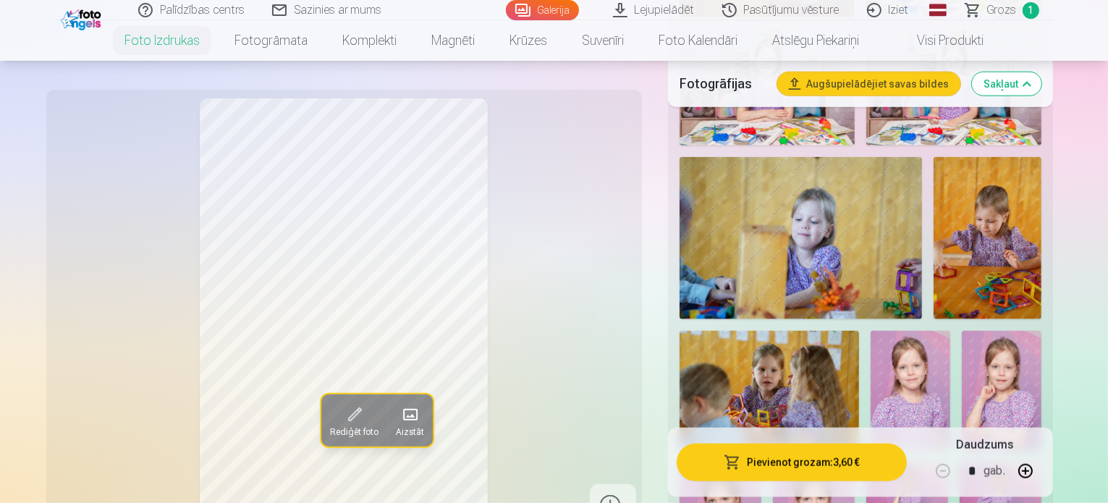
scroll to position [1608, 0]
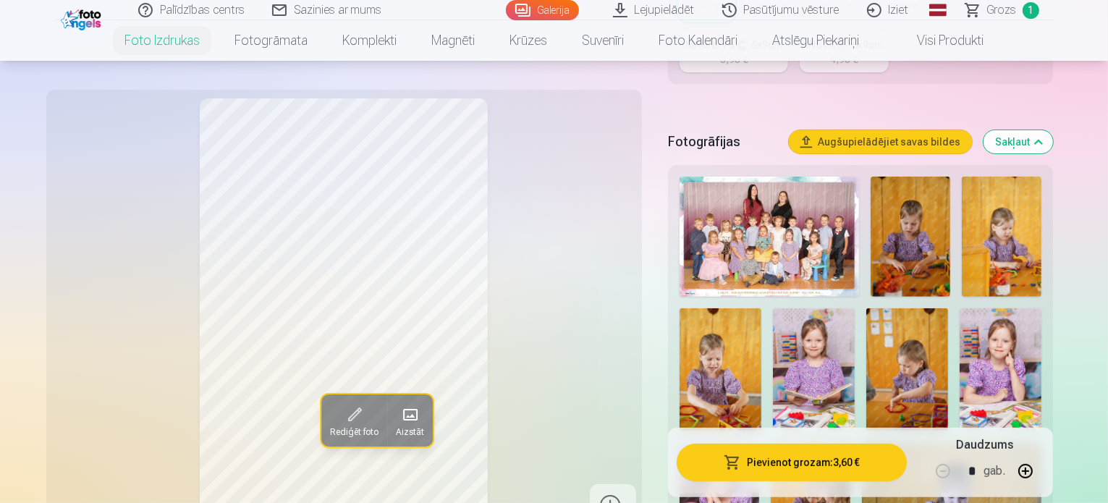
scroll to position [424, 0]
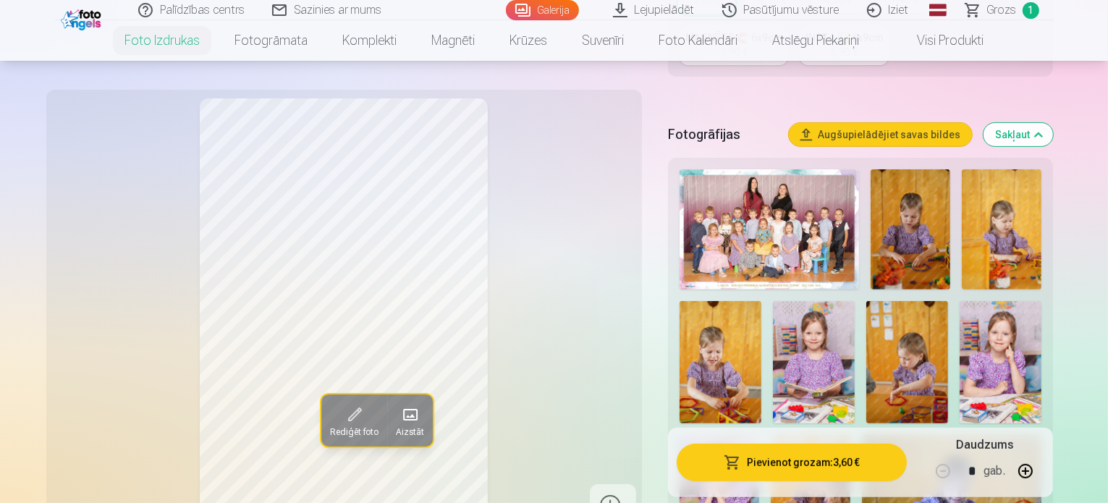
click at [773, 301] on img at bounding box center [814, 362] width 82 height 123
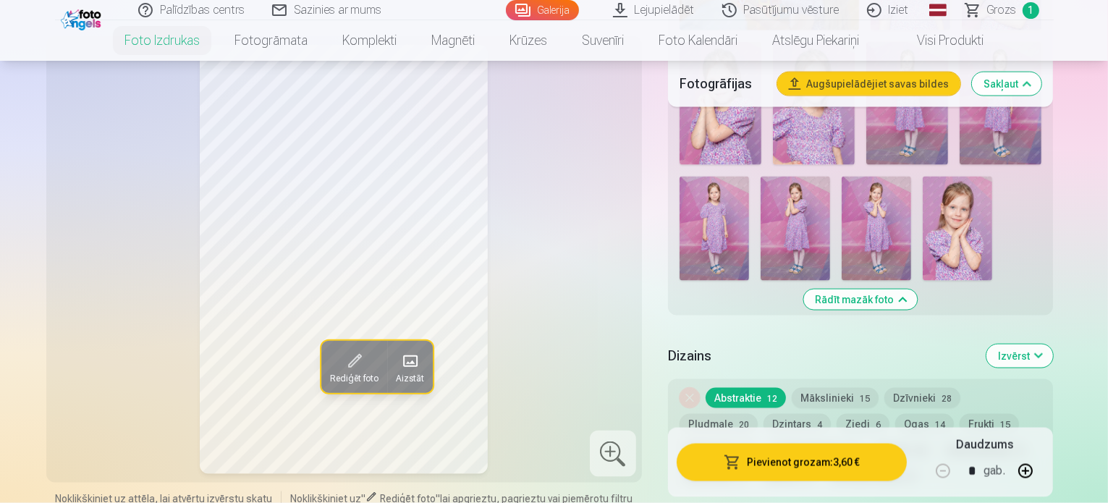
scroll to position [1998, 0]
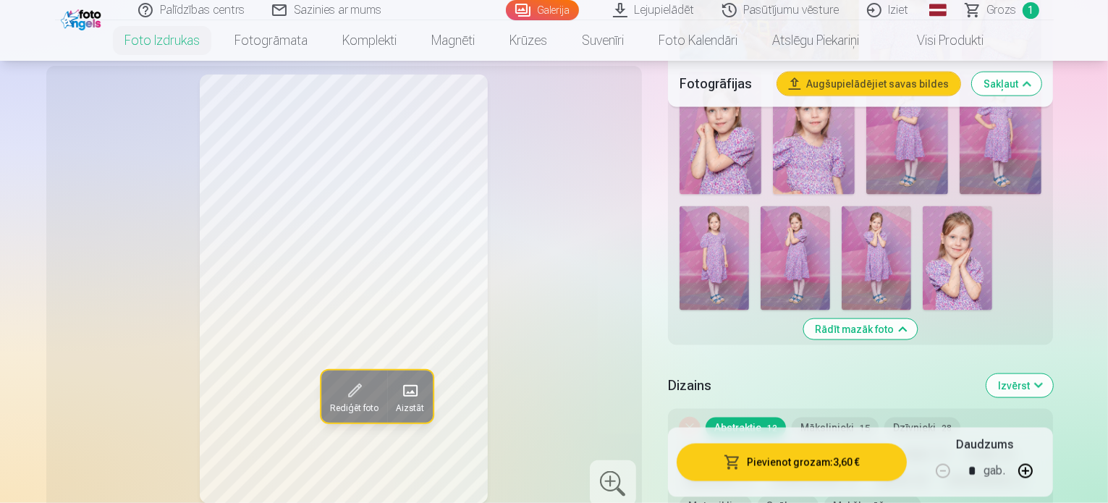
click at [567, 7] on link "Galerija" at bounding box center [542, 10] width 73 height 20
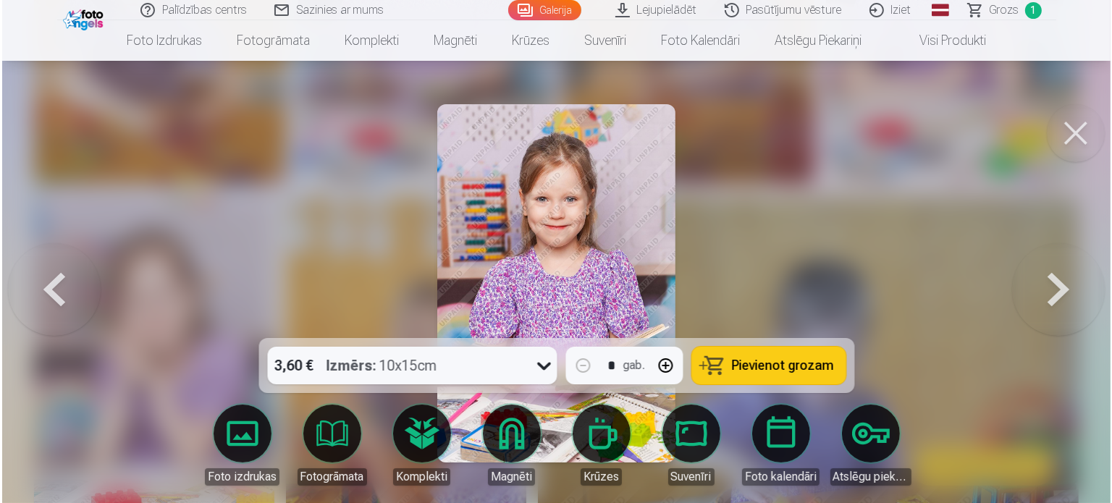
scroll to position [729, 0]
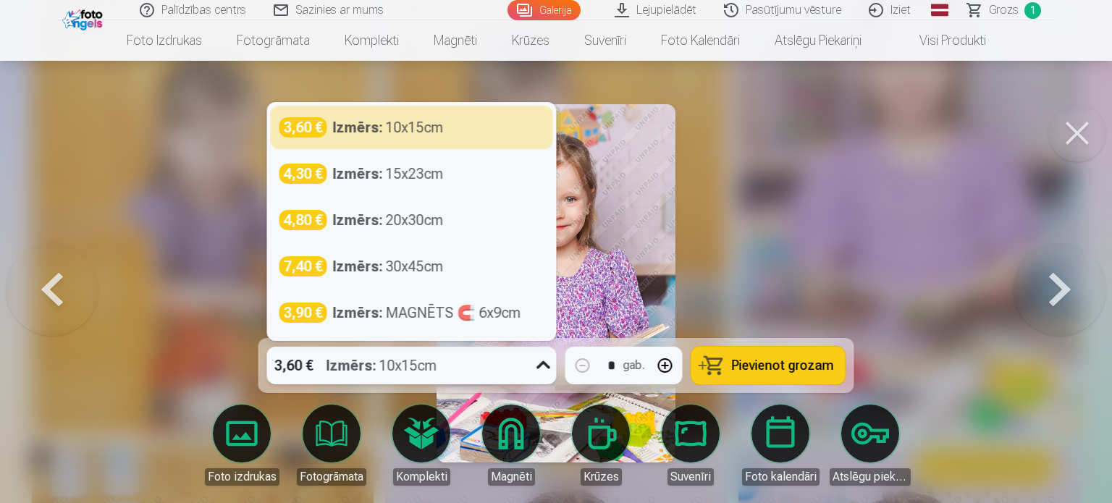
click at [476, 364] on div "3,60 € Izmērs : 10x15cm" at bounding box center [398, 366] width 262 height 38
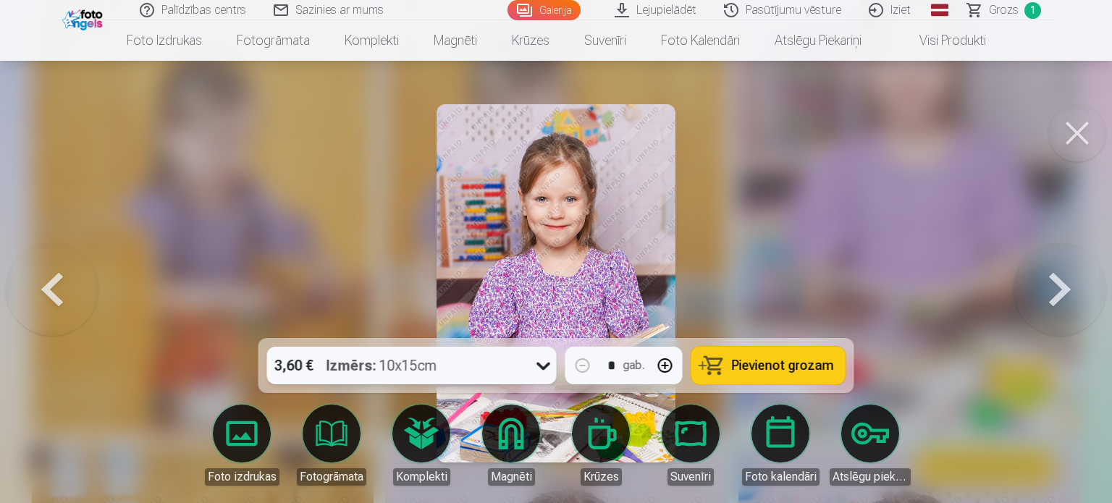
click at [457, 367] on div "3,60 € Izmērs : 10x15cm" at bounding box center [398, 366] width 262 height 38
click at [663, 9] on link "Lejupielādēt" at bounding box center [656, 10] width 109 height 20
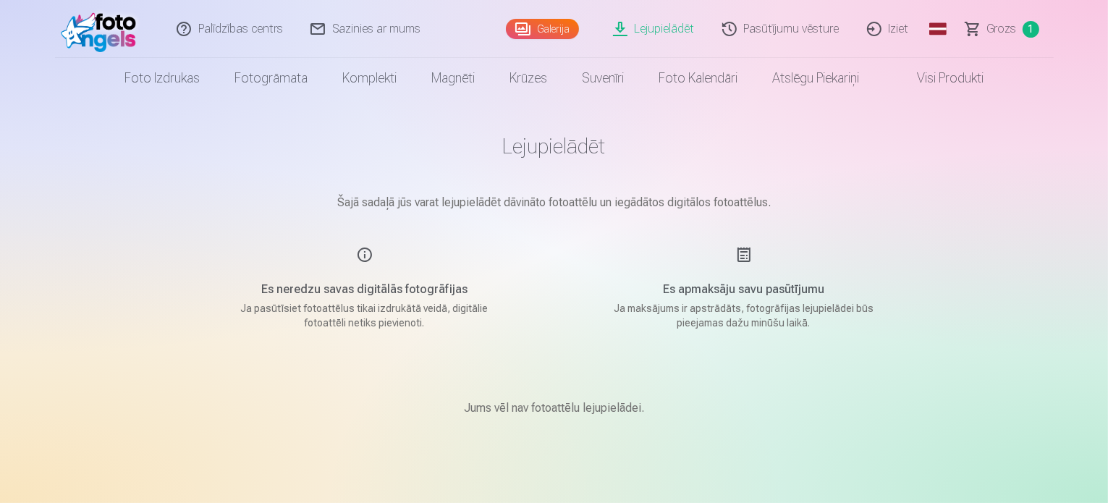
click at [362, 274] on div "Es neredzu savas digitālās fotogrāfijas Ja pasūtīsiet fotoattēlus tikai izdrukā…" at bounding box center [365, 288] width 345 height 84
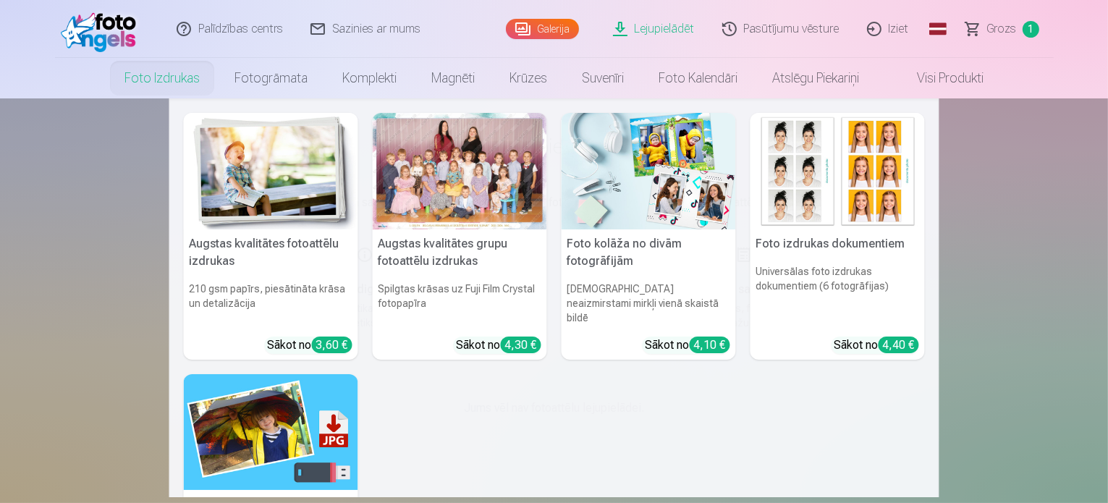
click at [301, 460] on img at bounding box center [271, 432] width 174 height 117
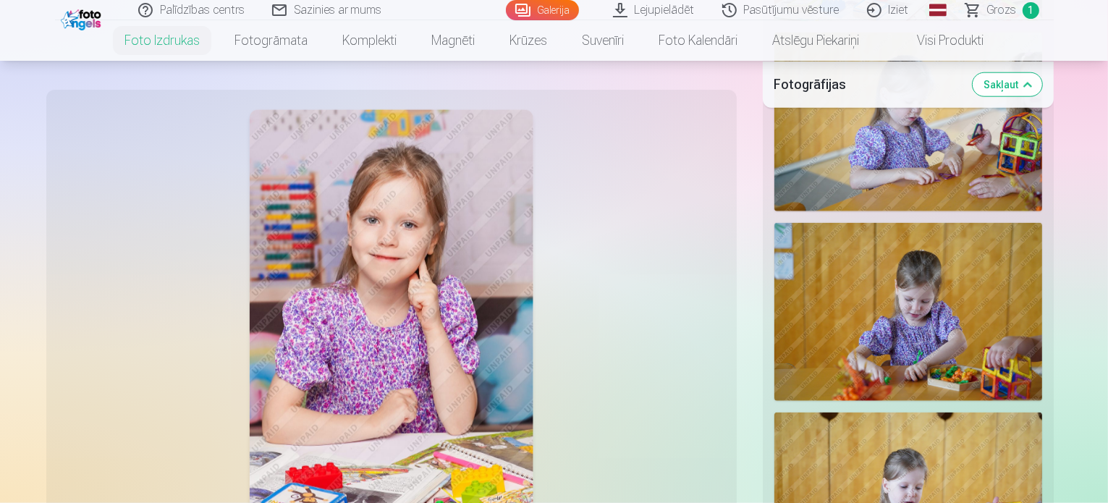
scroll to position [1575, 0]
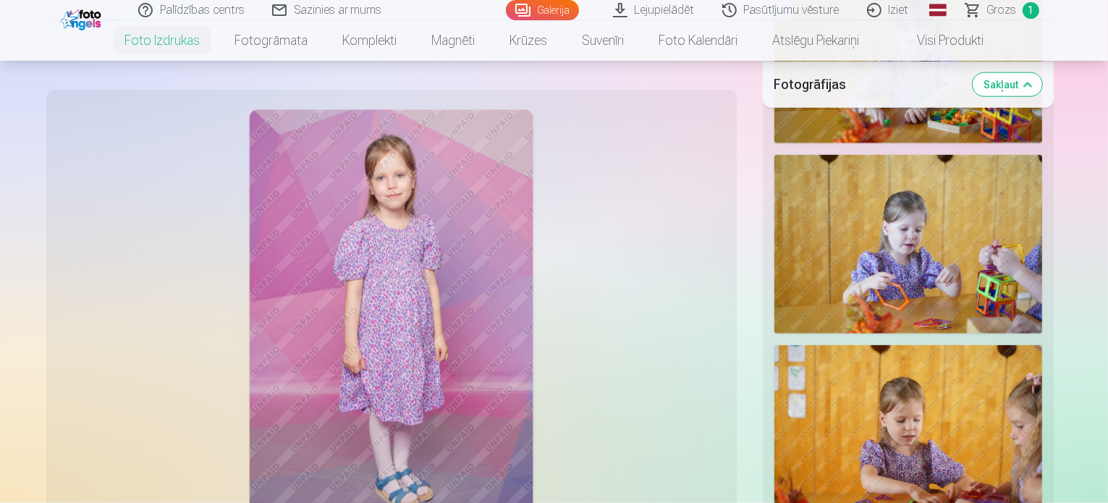
scroll to position [1840, 0]
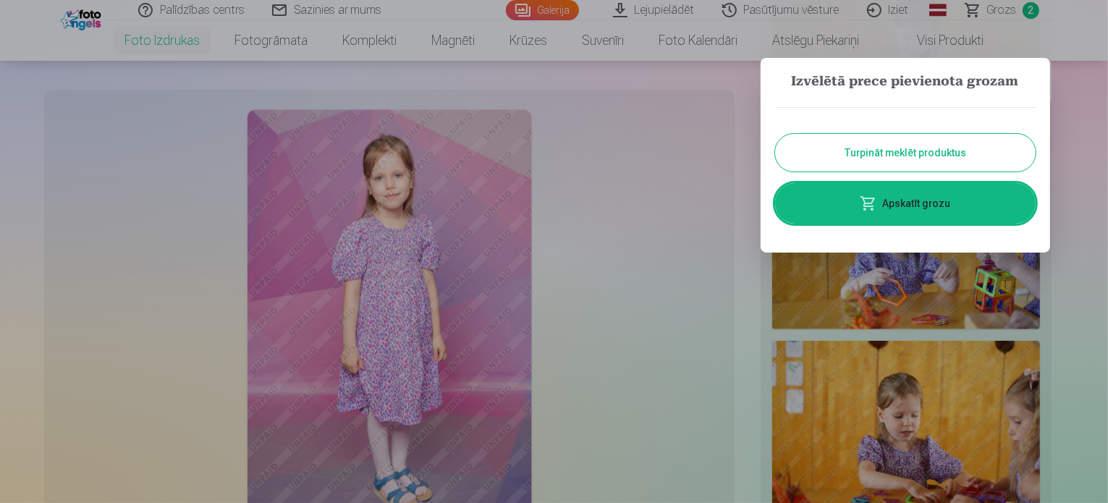
scroll to position [1852, 0]
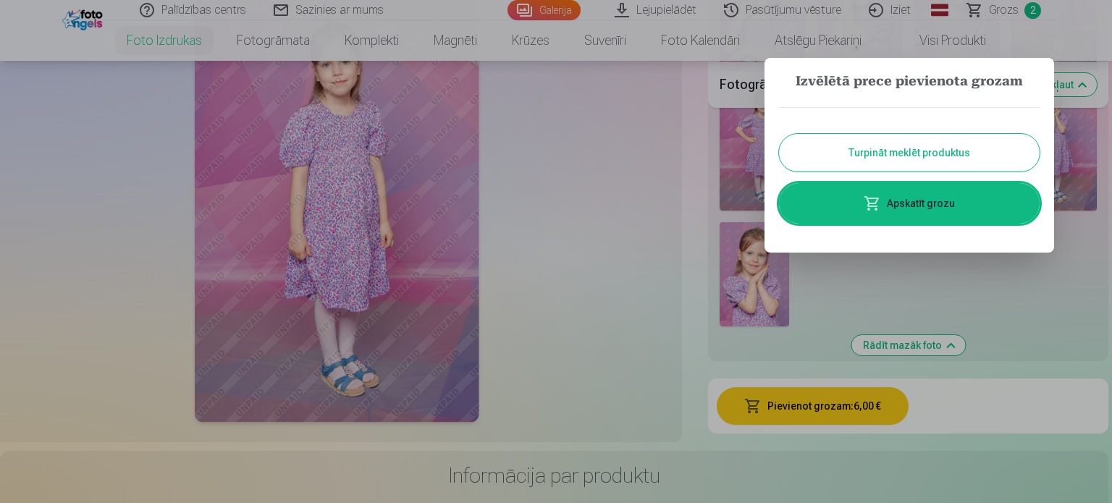
click at [909, 148] on button "Turpināt meklēt produktus" at bounding box center [909, 153] width 261 height 38
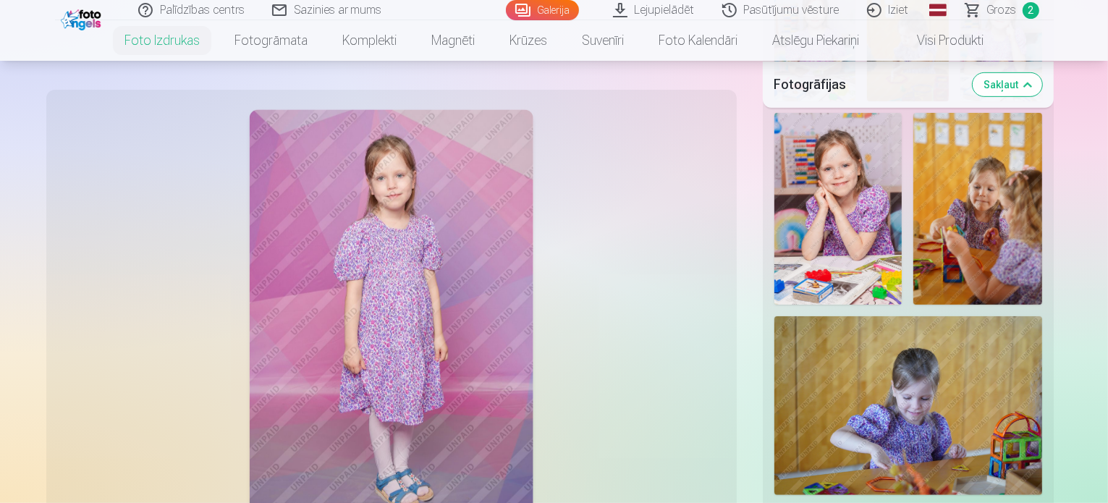
scroll to position [651, 0]
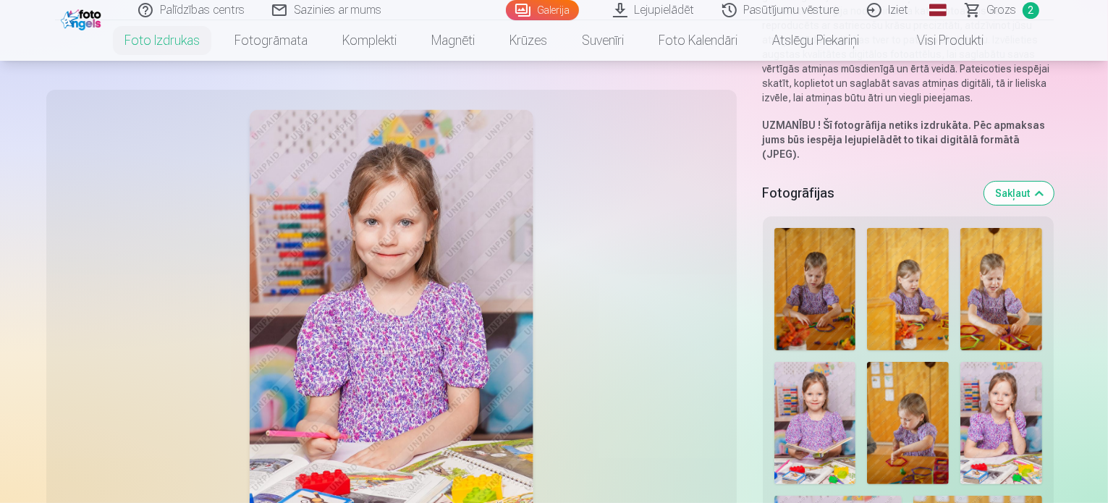
scroll to position [271, 0]
click at [856, 363] on img at bounding box center [816, 424] width 82 height 122
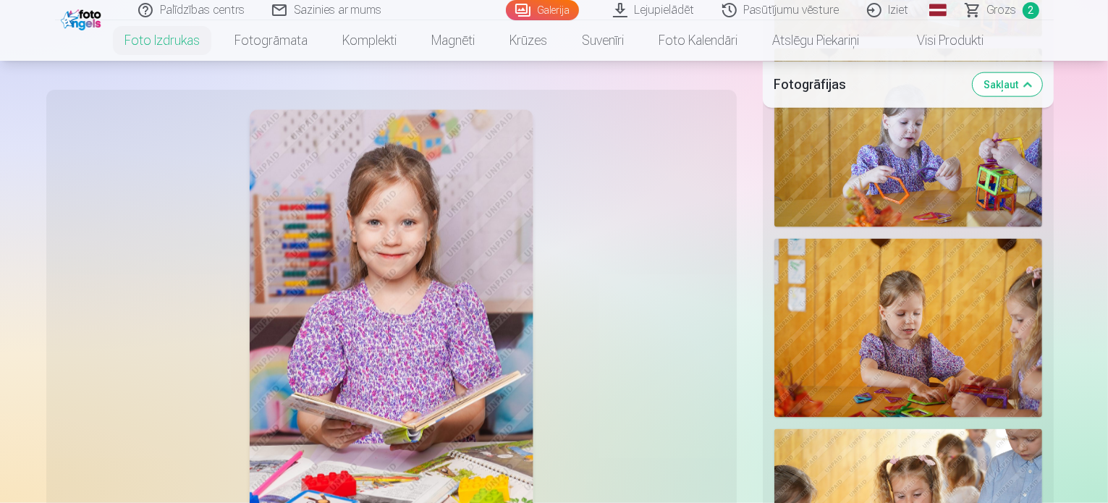
scroll to position [1944, 0]
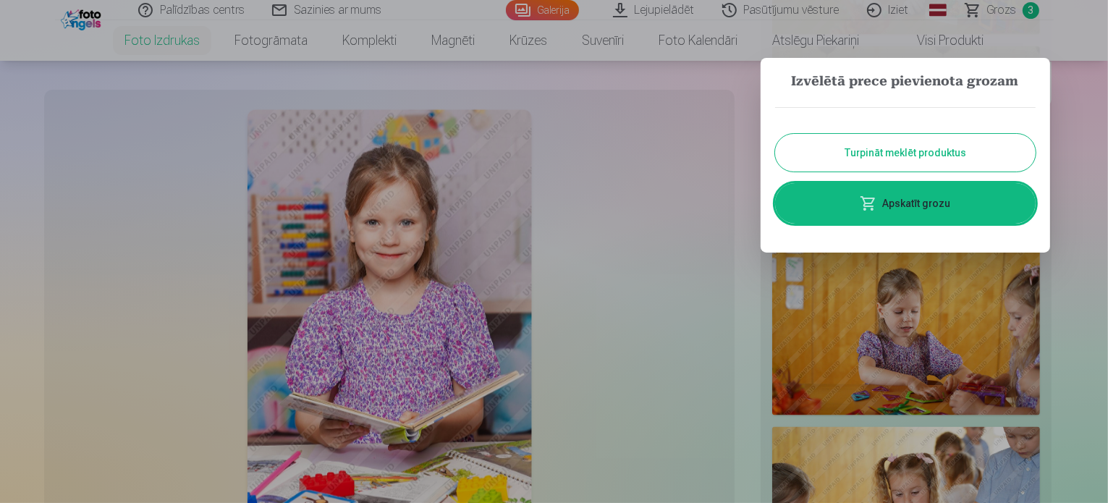
scroll to position [1957, 0]
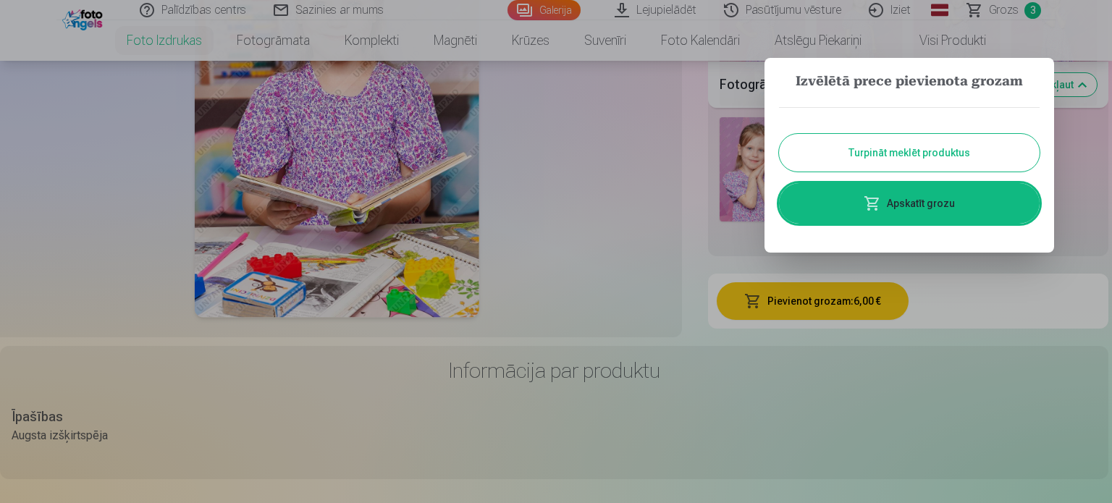
click at [904, 214] on link "Apskatīt grozu" at bounding box center [909, 203] width 261 height 41
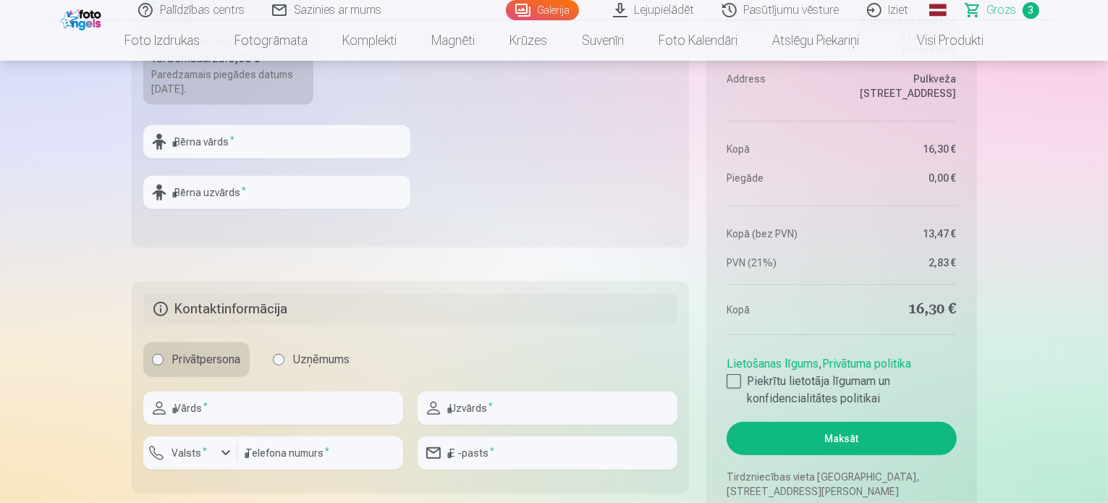
scroll to position [918, 0]
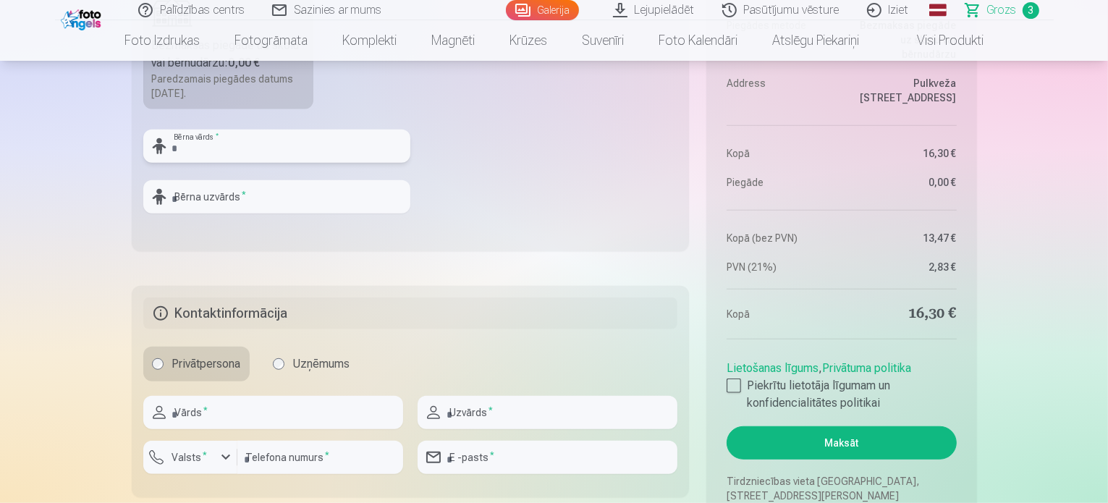
click at [217, 151] on input "text" at bounding box center [276, 146] width 267 height 33
type input "*****"
click at [209, 187] on input "text" at bounding box center [276, 196] width 267 height 33
type input "*********"
click at [280, 405] on input "text" at bounding box center [273, 412] width 260 height 33
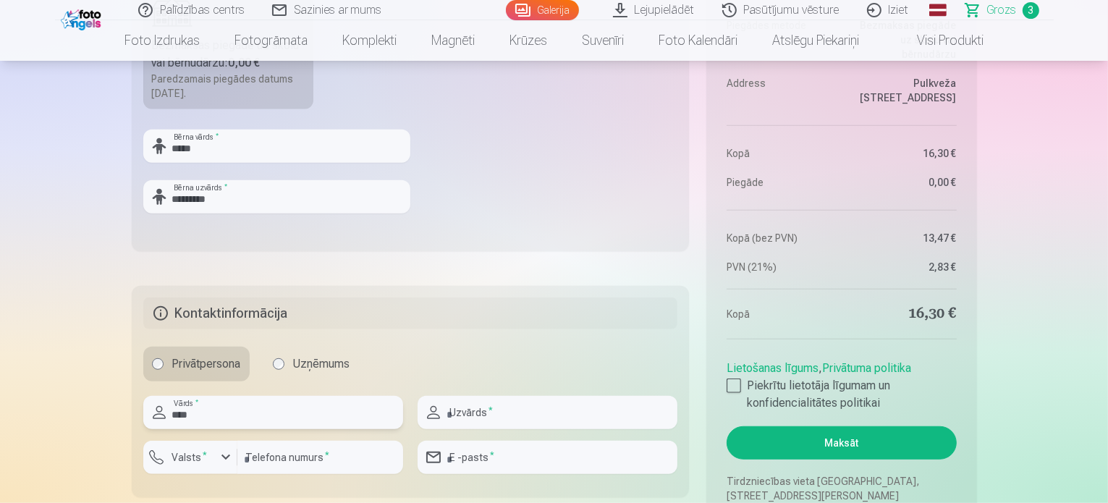
type input "****"
click at [471, 413] on input "text" at bounding box center [548, 412] width 260 height 33
type input "*********"
click at [185, 460] on label "Valsts *" at bounding box center [189, 457] width 47 height 14
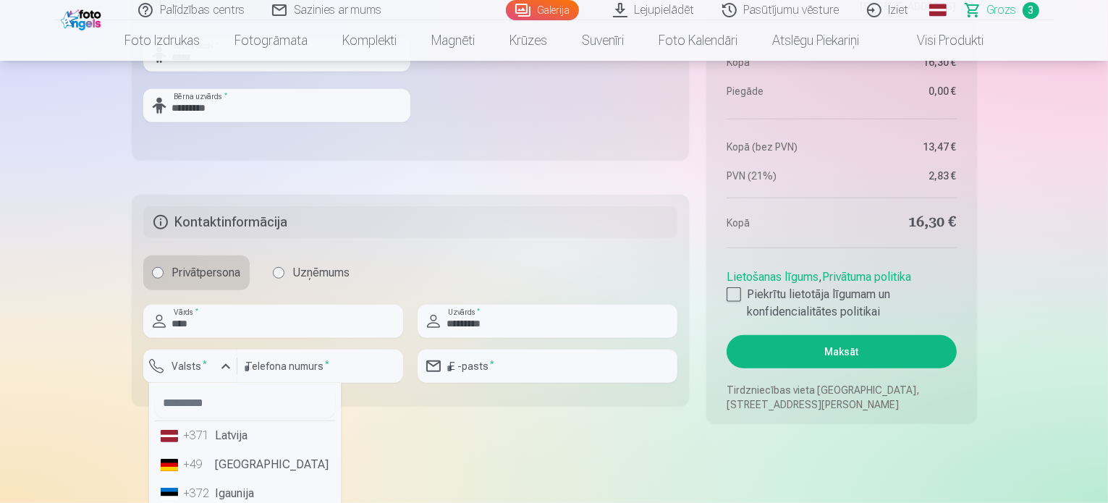
scroll to position [1010, 0]
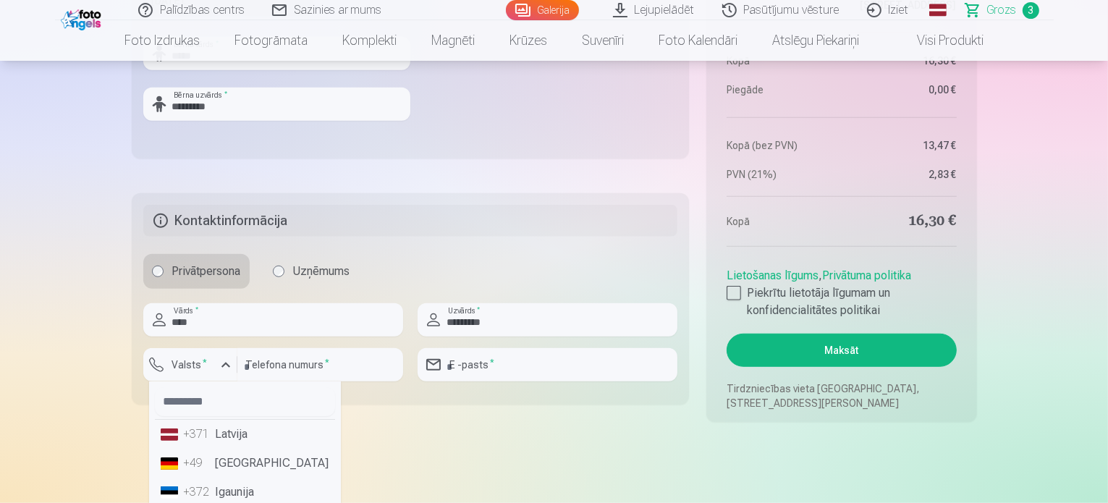
click at [242, 439] on li "+371 Latvija" at bounding box center [245, 434] width 180 height 29
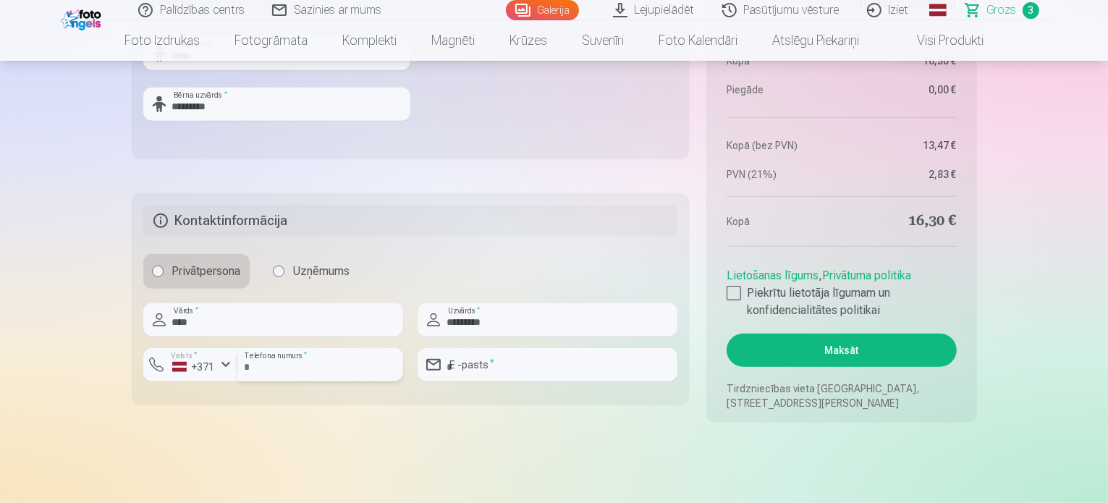
click at [303, 364] on input "number" at bounding box center [320, 364] width 166 height 33
type input "********"
click at [465, 361] on input "email" at bounding box center [548, 364] width 260 height 33
type input "**********"
click at [743, 287] on label "Piekrītu lietotāja līgumam un konfidencialitātes politikai" at bounding box center [841, 301] width 229 height 35
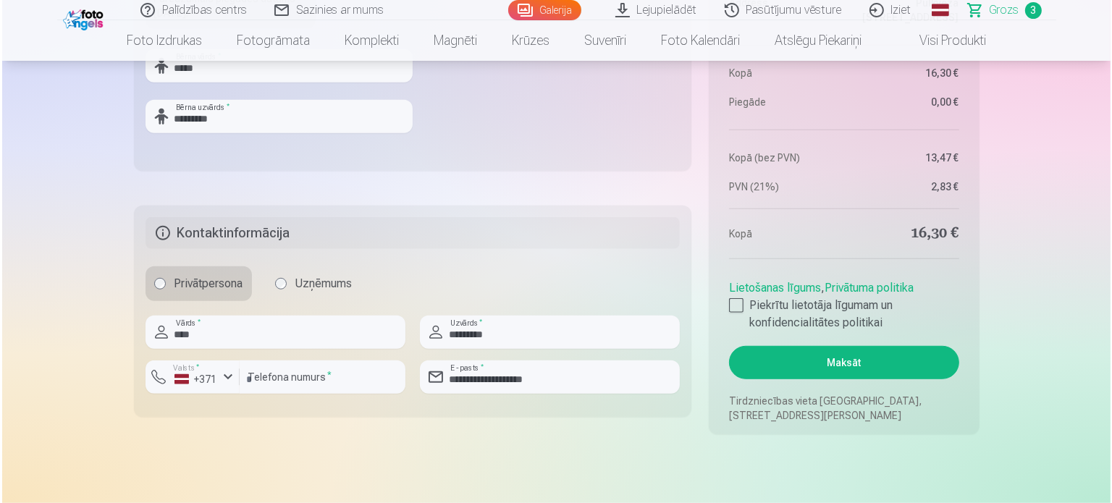
scroll to position [1008, 0]
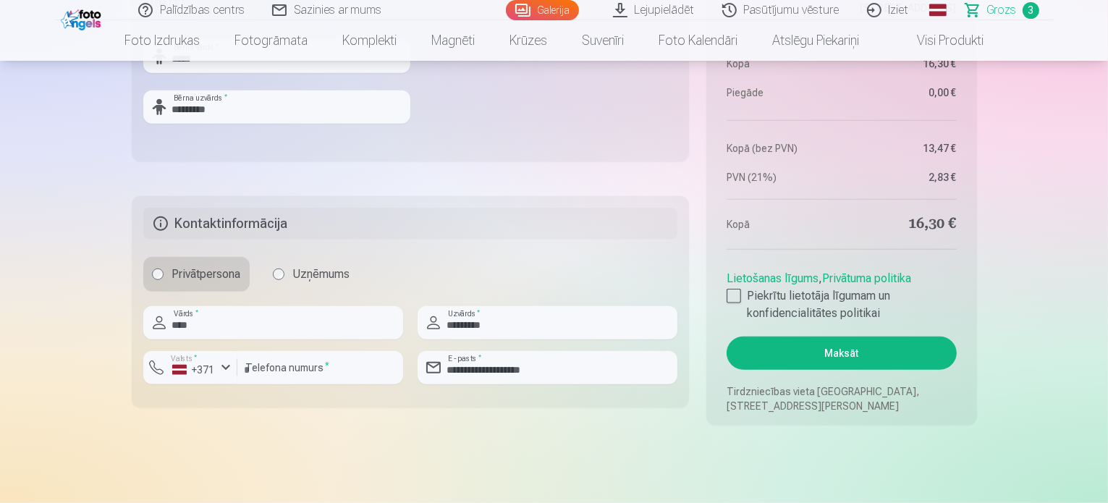
click at [835, 357] on button "Maksāt" at bounding box center [841, 353] width 229 height 33
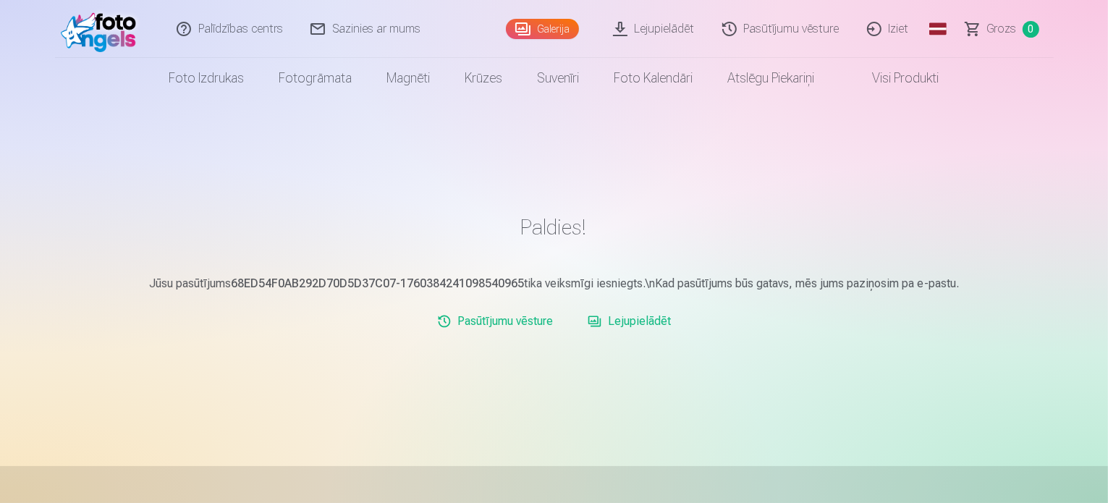
click at [660, 45] on link "Lejupielādēt" at bounding box center [654, 29] width 109 height 58
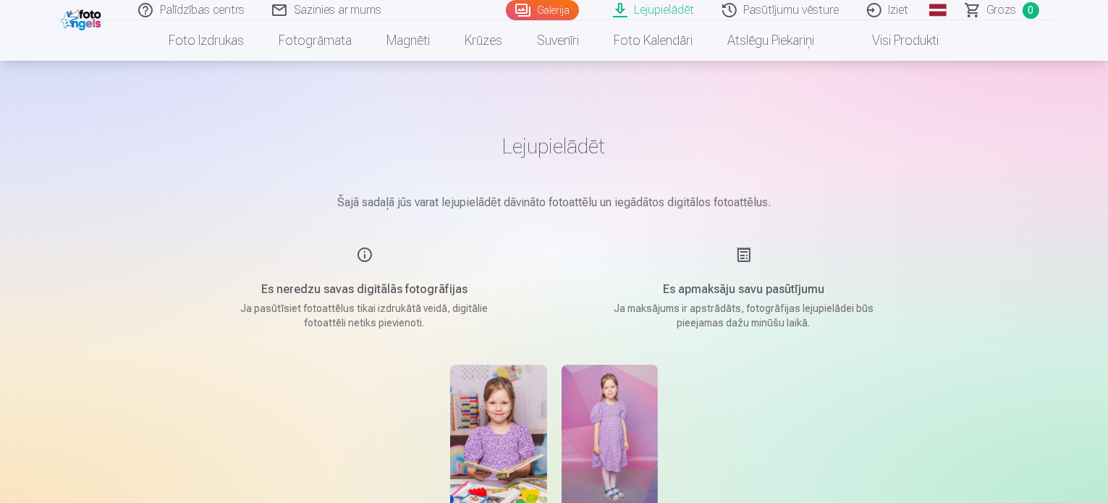
scroll to position [234, 0]
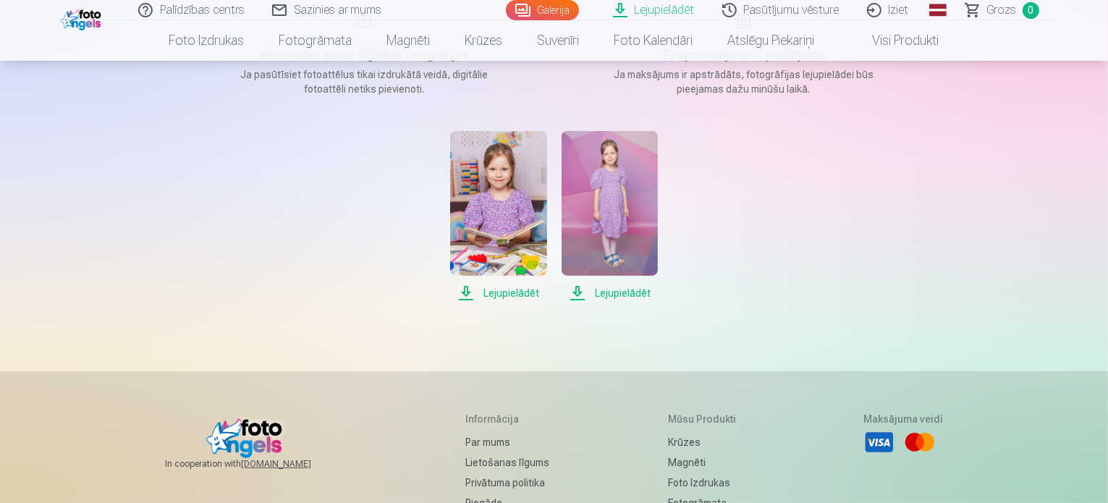
click at [510, 300] on span "Lejupielādēt" at bounding box center [498, 292] width 96 height 17
click at [615, 295] on span "Lejupielādēt" at bounding box center [610, 292] width 96 height 17
